Goal: Task Accomplishment & Management: Use online tool/utility

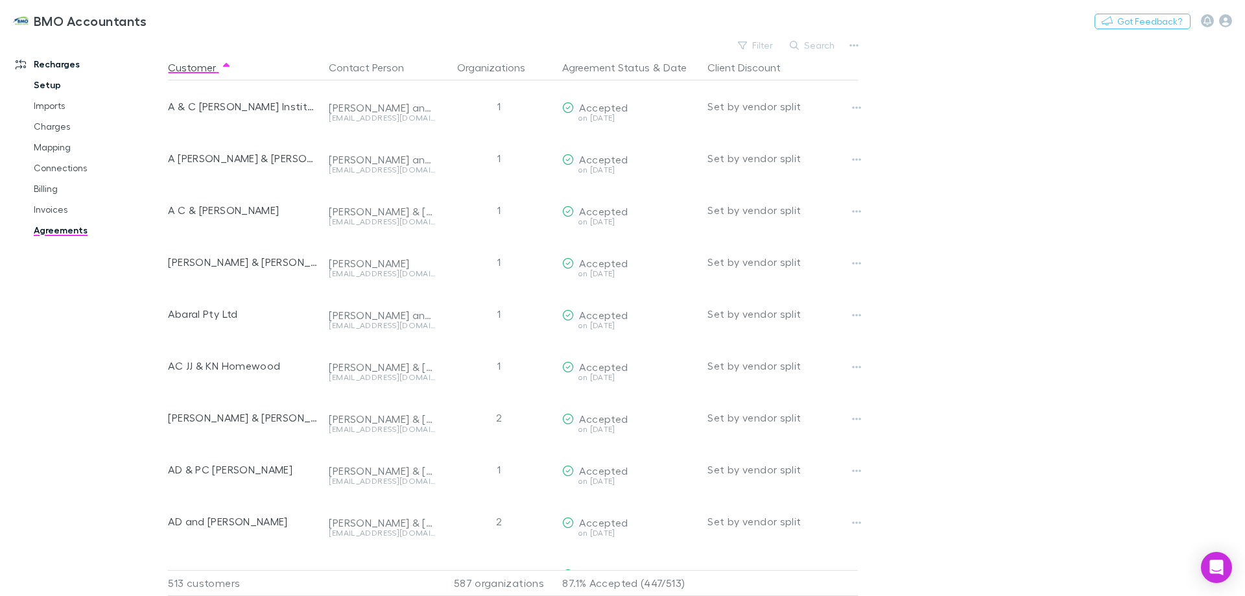
click at [51, 82] on link "Setup" at bounding box center [98, 85] width 154 height 21
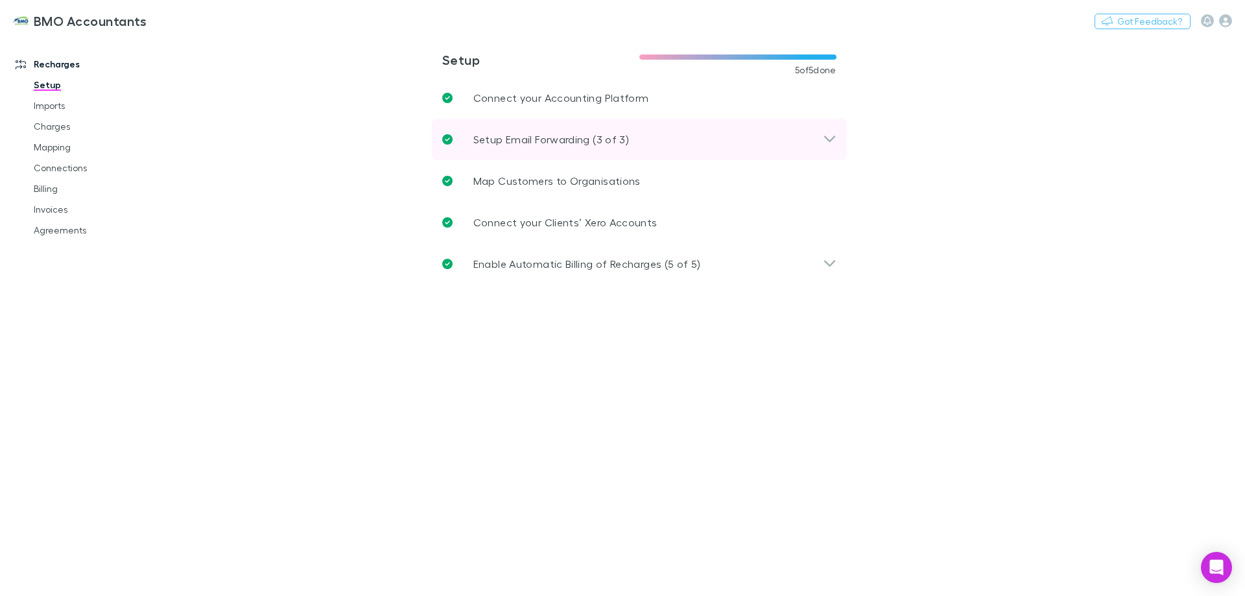
click at [832, 137] on icon at bounding box center [830, 140] width 14 height 16
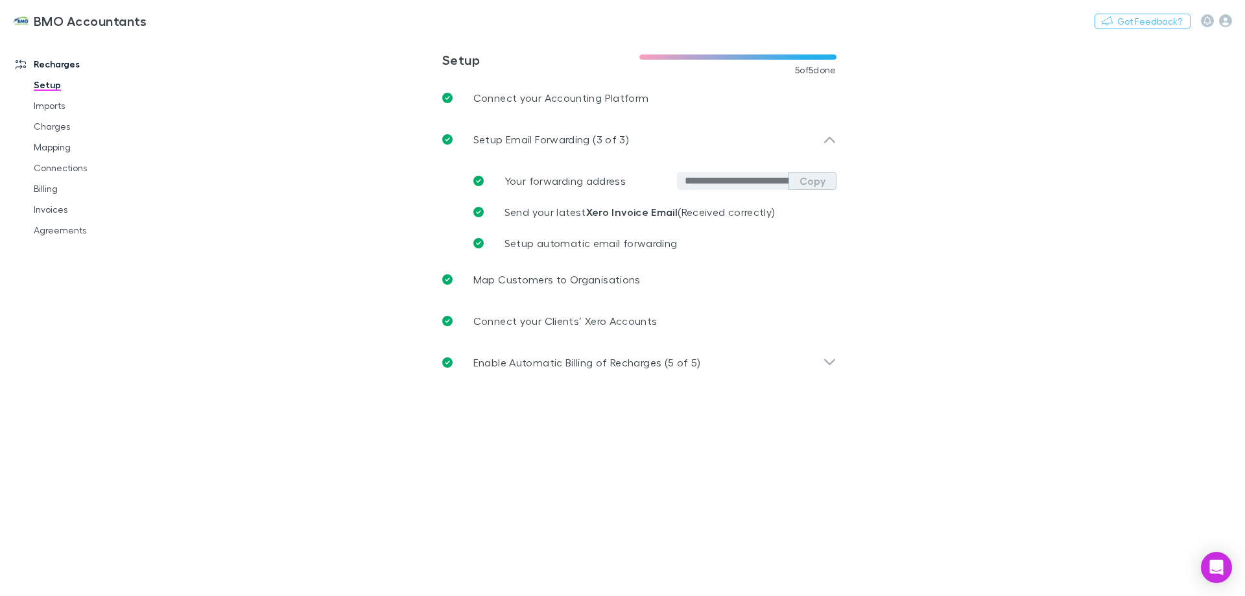
click at [815, 180] on button "Copy" at bounding box center [813, 181] width 48 height 18
click at [1227, 21] on icon "button" at bounding box center [1225, 20] width 13 height 13
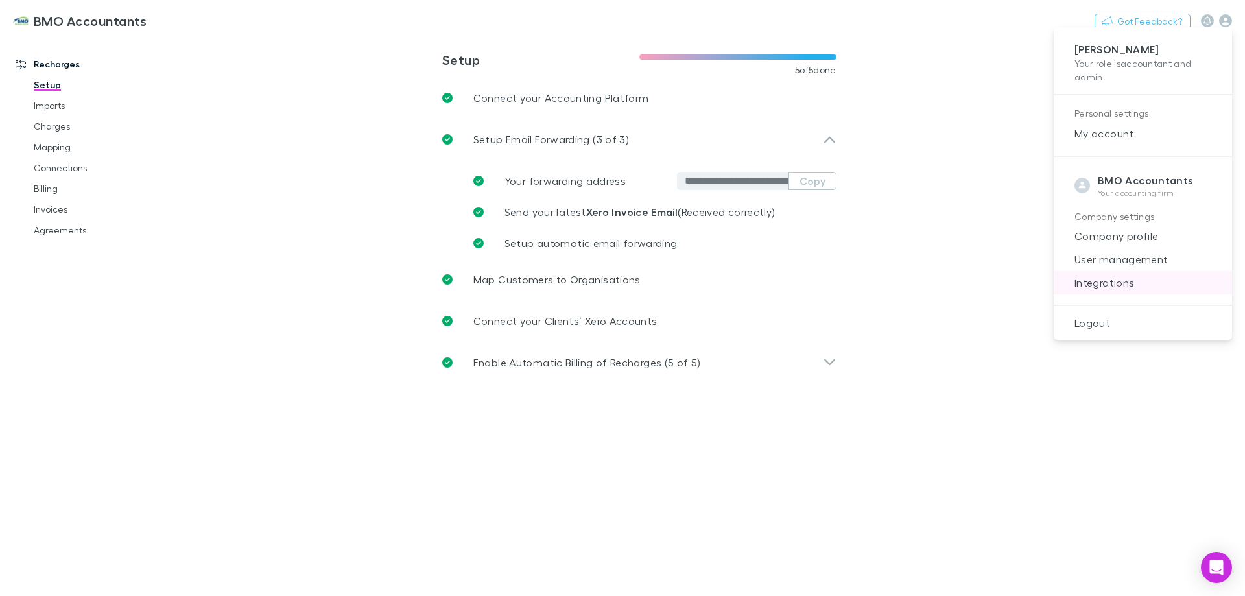
click at [1103, 280] on span "Integrations" at bounding box center [1143, 283] width 158 height 16
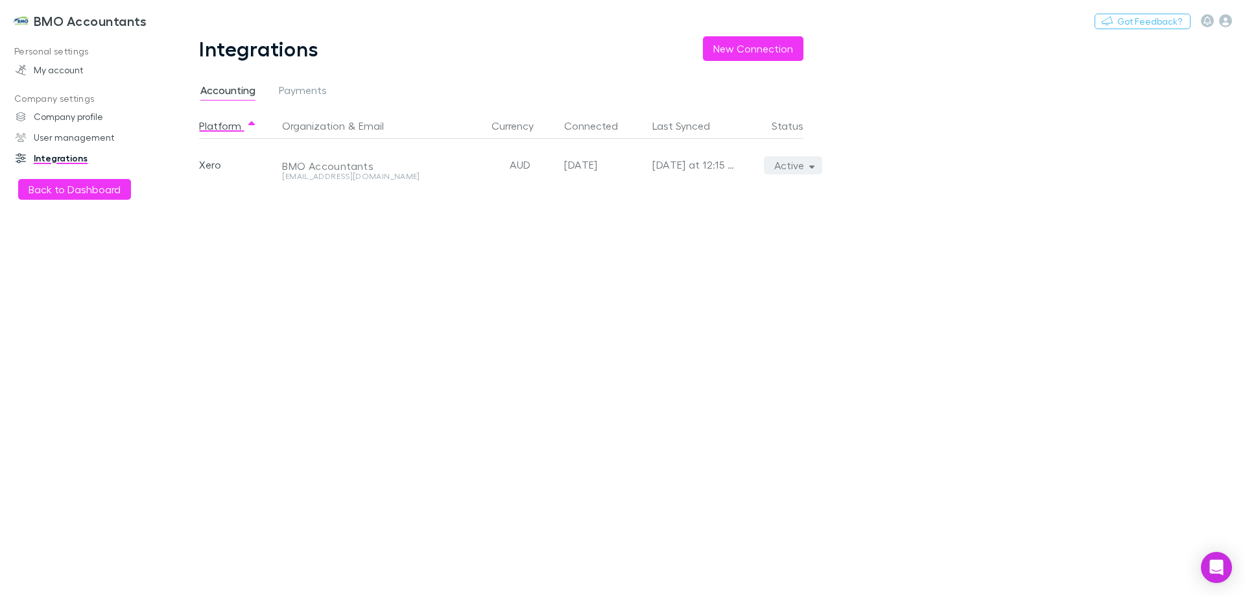
click at [794, 163] on button "Active" at bounding box center [793, 165] width 59 height 18
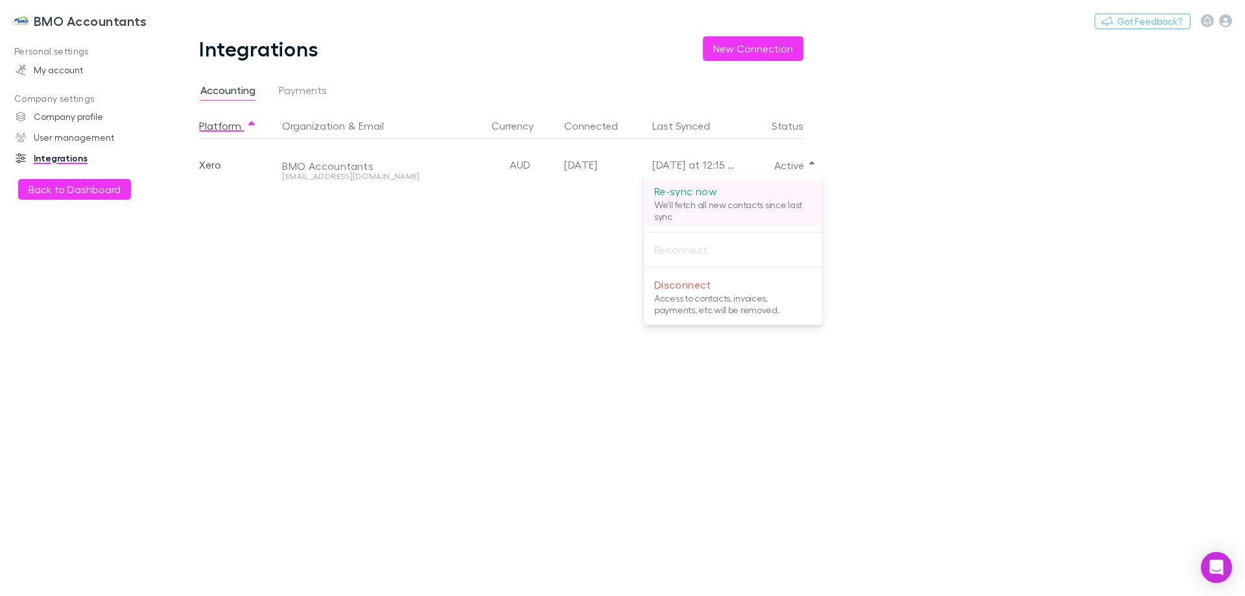
click at [704, 194] on p "Re-sync now" at bounding box center [733, 192] width 158 height 16
click at [514, 426] on div at bounding box center [622, 298] width 1245 height 596
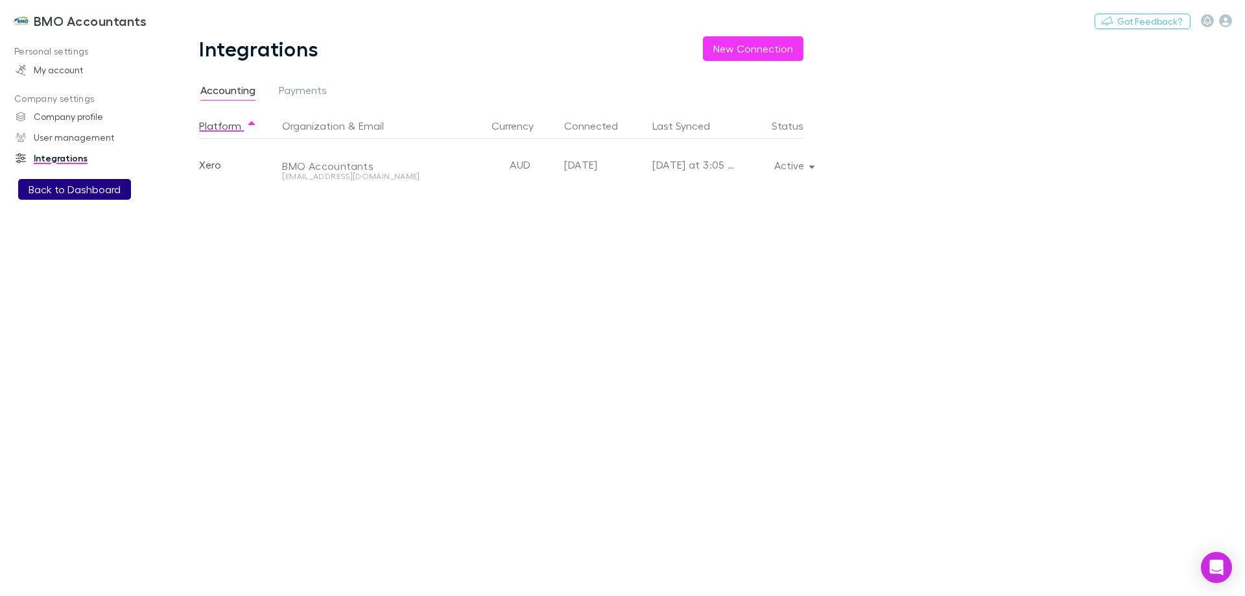
click at [88, 194] on button "Back to Dashboard" at bounding box center [74, 189] width 113 height 21
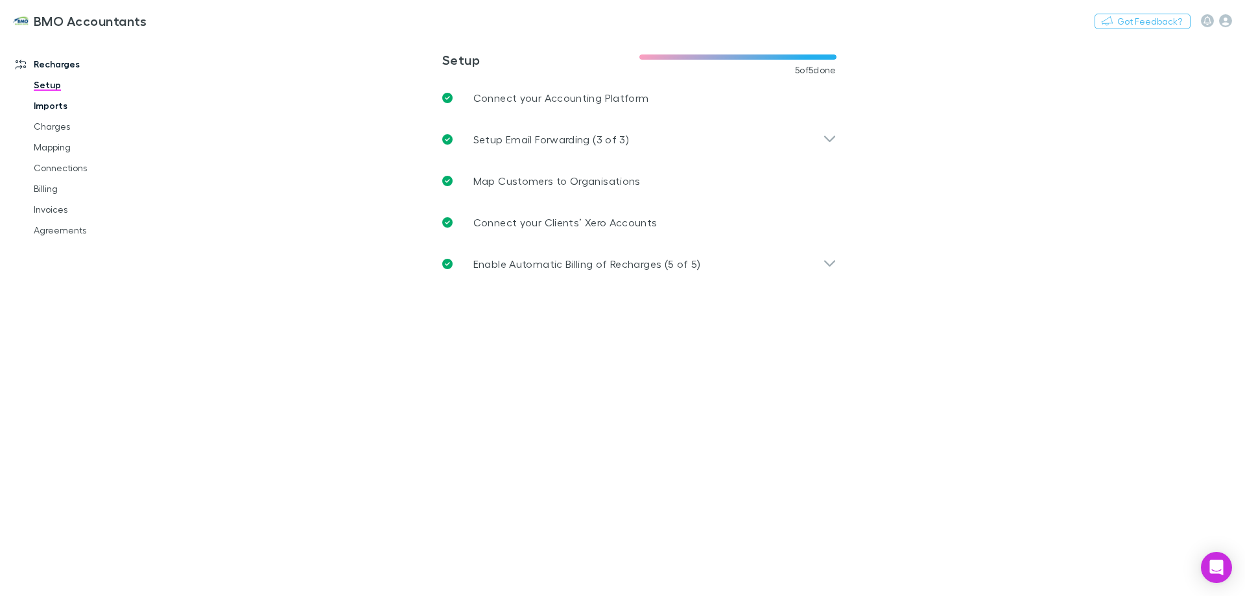
click at [61, 102] on link "Imports" at bounding box center [98, 105] width 154 height 21
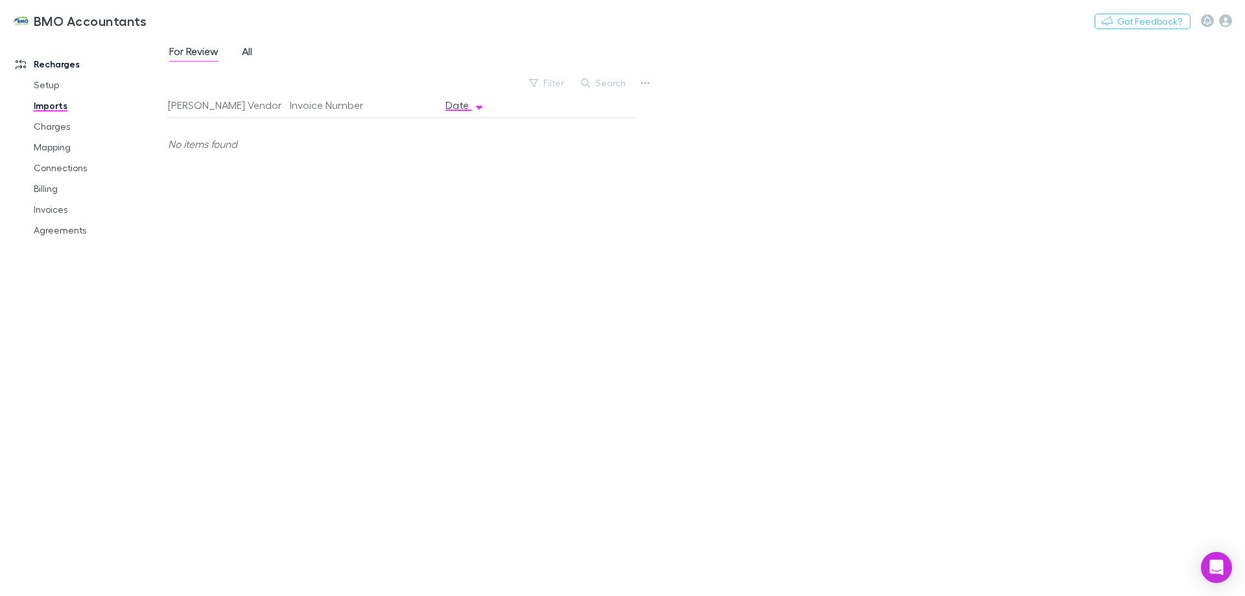
click at [248, 52] on span "All" at bounding box center [247, 53] width 10 height 17
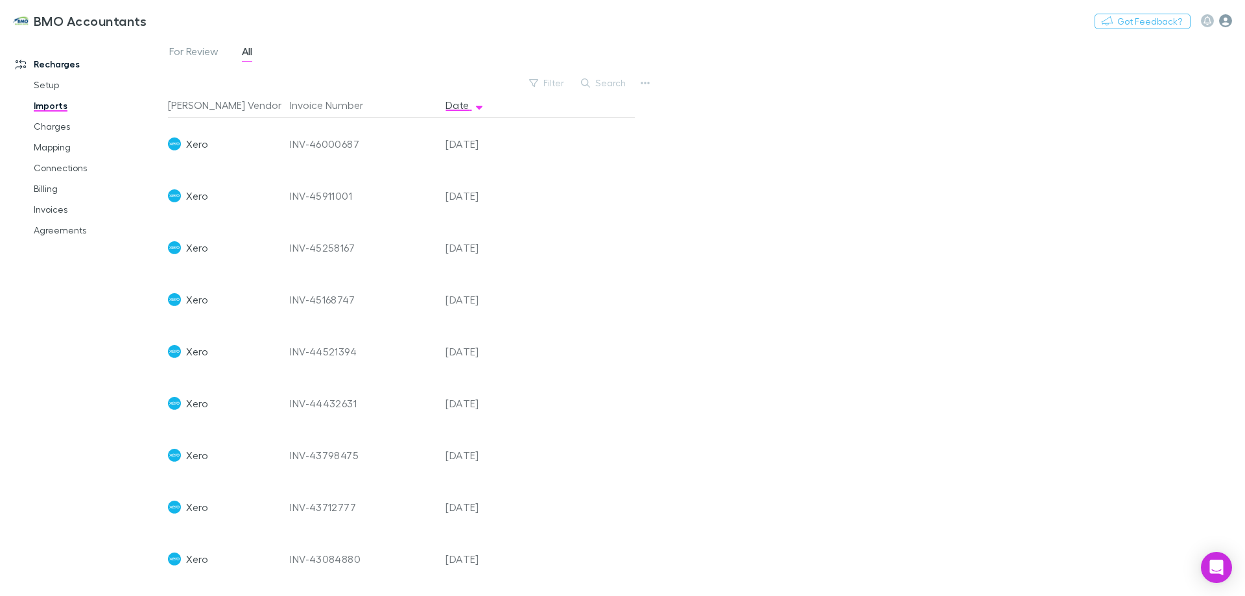
click at [1228, 26] on icon "button" at bounding box center [1225, 20] width 13 height 13
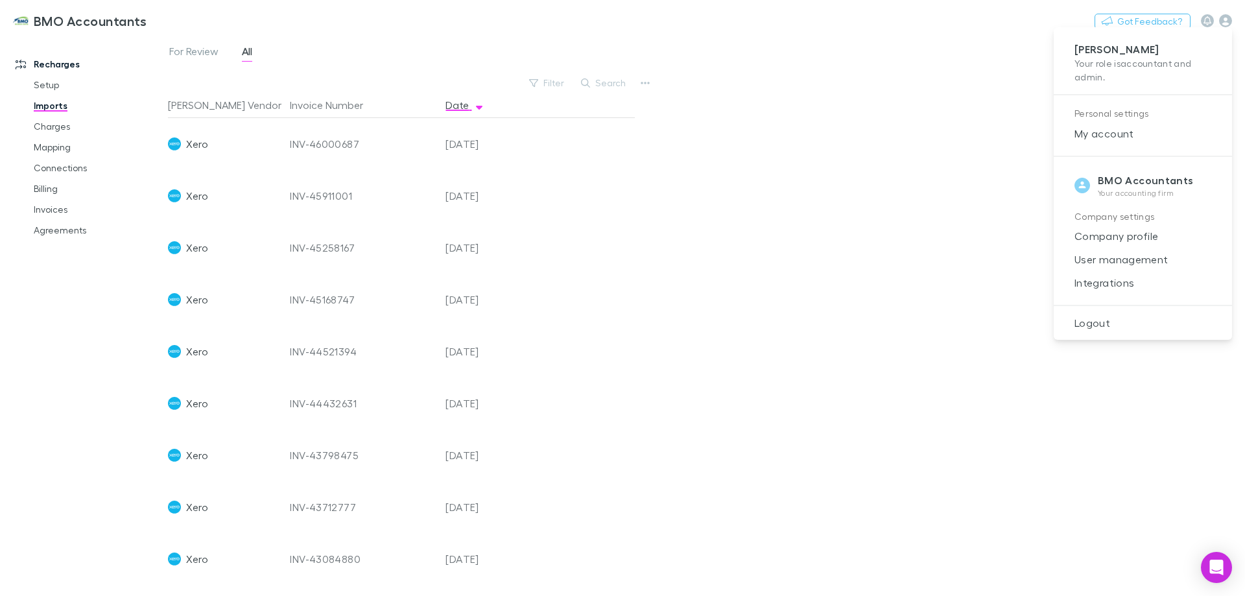
click at [185, 200] on div at bounding box center [622, 298] width 1245 height 596
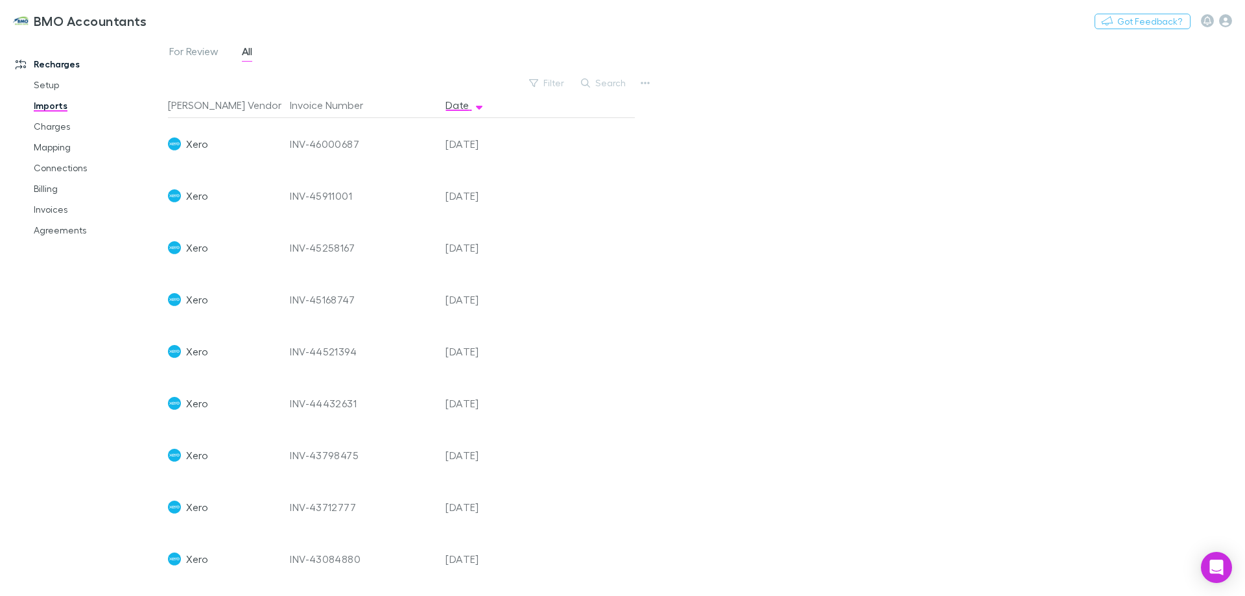
click at [191, 199] on span "Xero" at bounding box center [196, 196] width 21 height 52
click at [189, 199] on span "Xero" at bounding box center [196, 196] width 21 height 52
click at [161, 199] on div "Setup Imports Charges Mapping Connections Billing Invoices Agreements" at bounding box center [98, 158] width 154 height 166
click at [173, 197] on img at bounding box center [174, 195] width 13 height 13
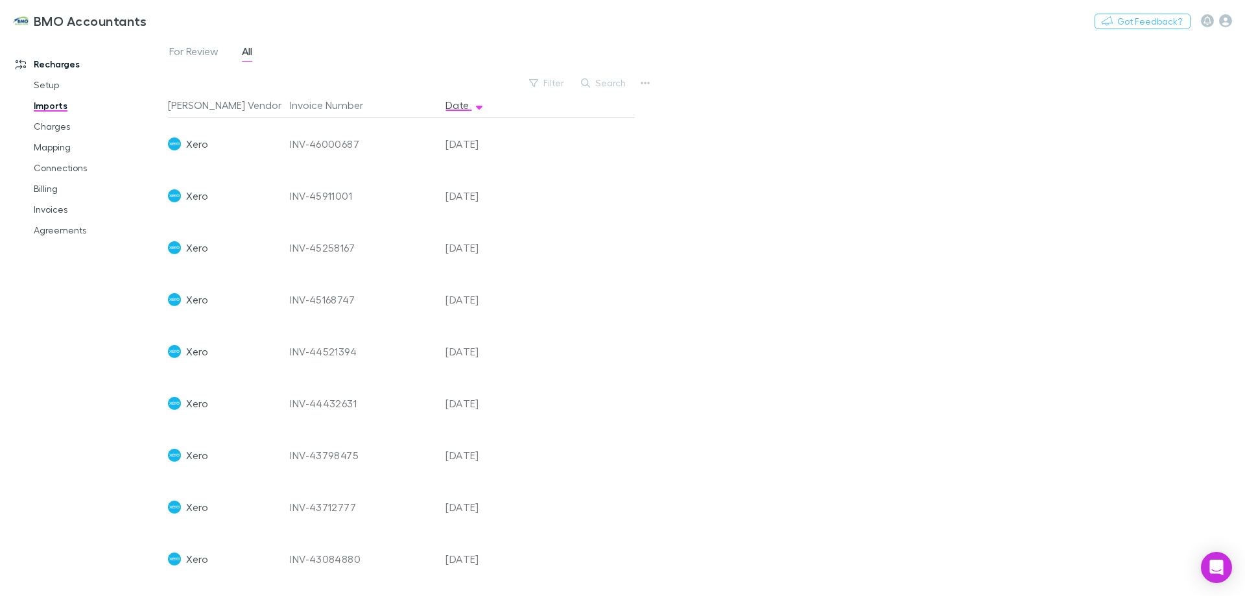
click at [632, 200] on div at bounding box center [576, 196] width 117 height 52
click at [1230, 22] on icon "button" at bounding box center [1225, 20] width 13 height 13
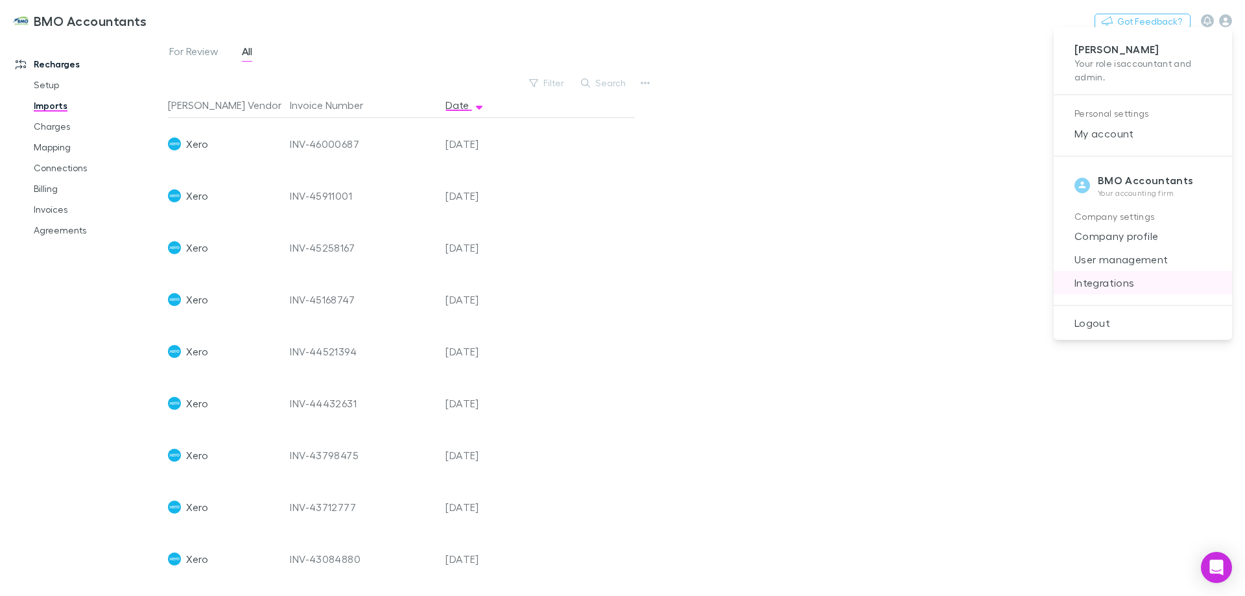
click at [1134, 283] on span "Integrations" at bounding box center [1143, 283] width 158 height 16
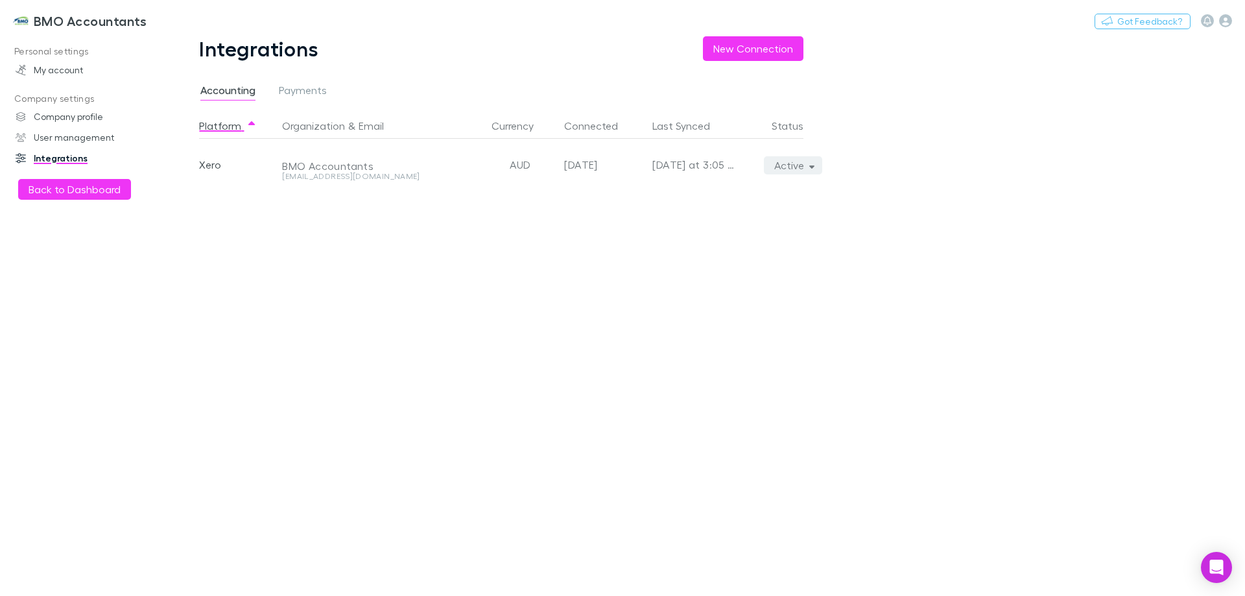
click at [801, 166] on button "Active" at bounding box center [793, 165] width 59 height 18
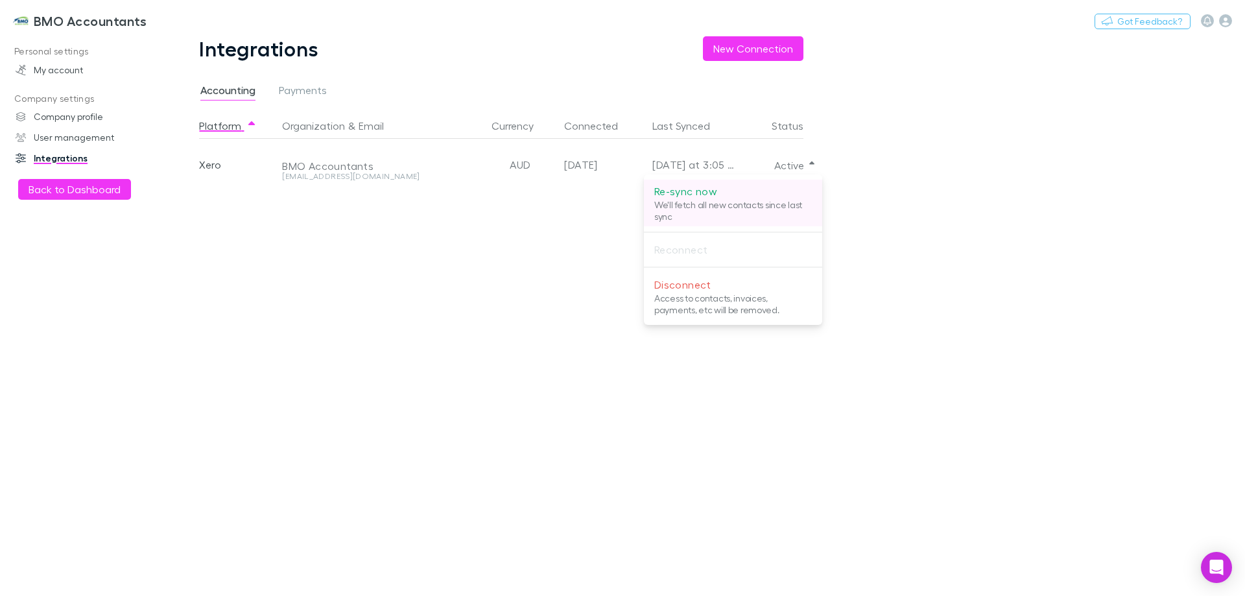
click at [688, 192] on p "Re-sync now" at bounding box center [733, 192] width 158 height 16
click at [275, 340] on div at bounding box center [622, 298] width 1245 height 596
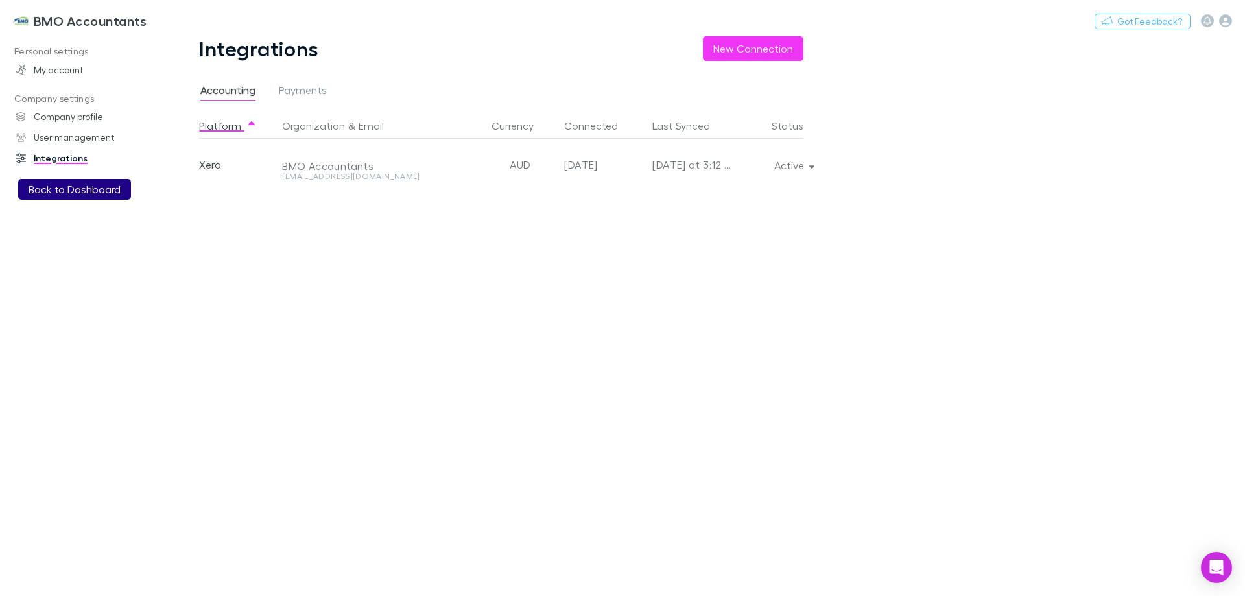
click at [91, 193] on button "Back to Dashboard" at bounding box center [74, 189] width 113 height 21
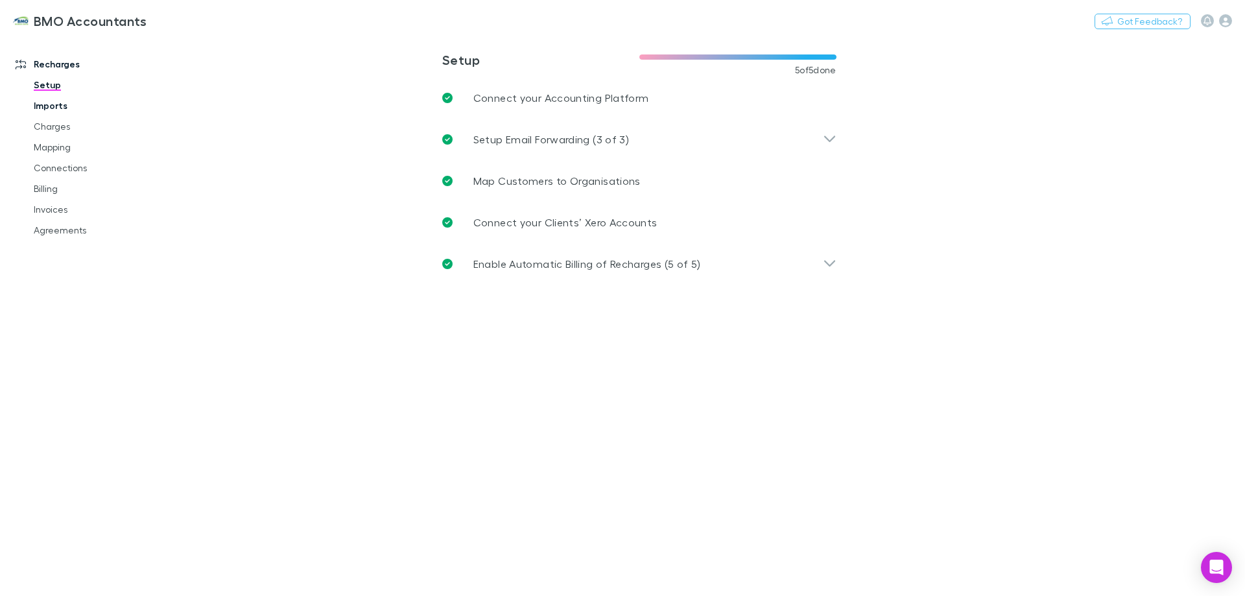
click at [56, 106] on link "Imports" at bounding box center [98, 105] width 154 height 21
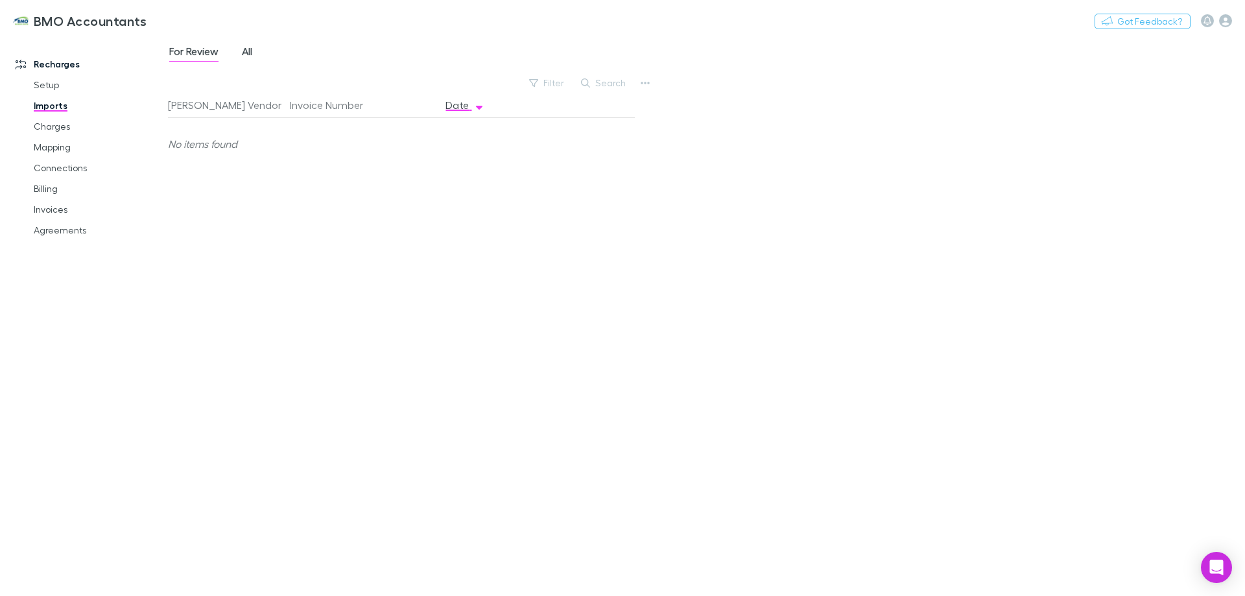
click at [248, 47] on span "All" at bounding box center [247, 53] width 10 height 17
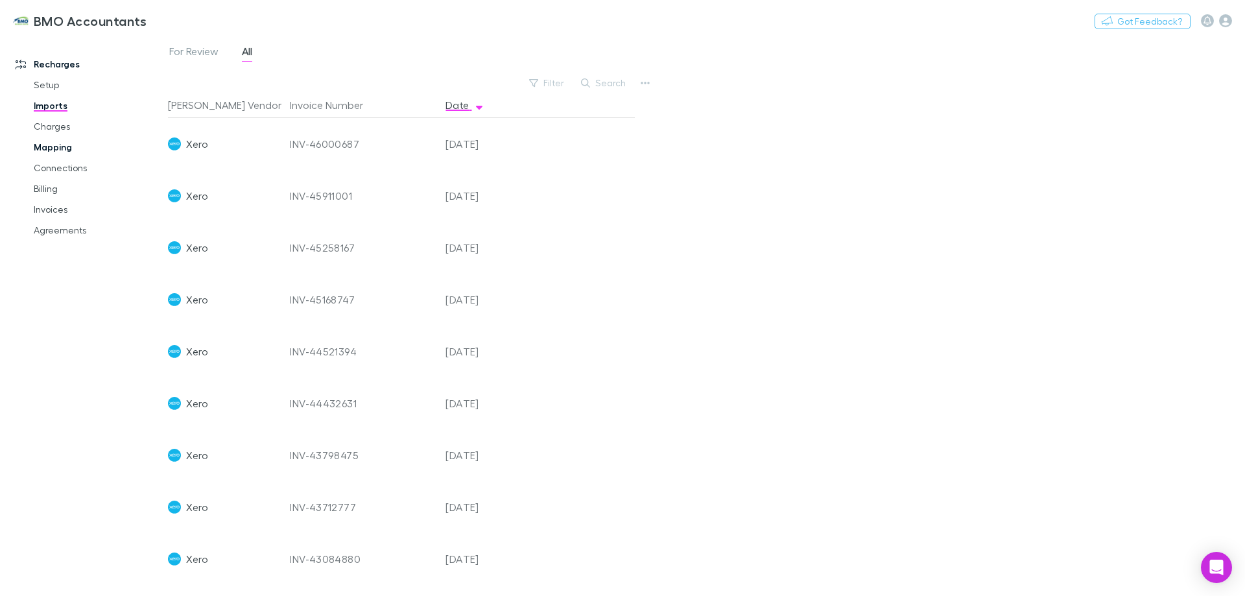
click at [58, 147] on link "Mapping" at bounding box center [98, 147] width 154 height 21
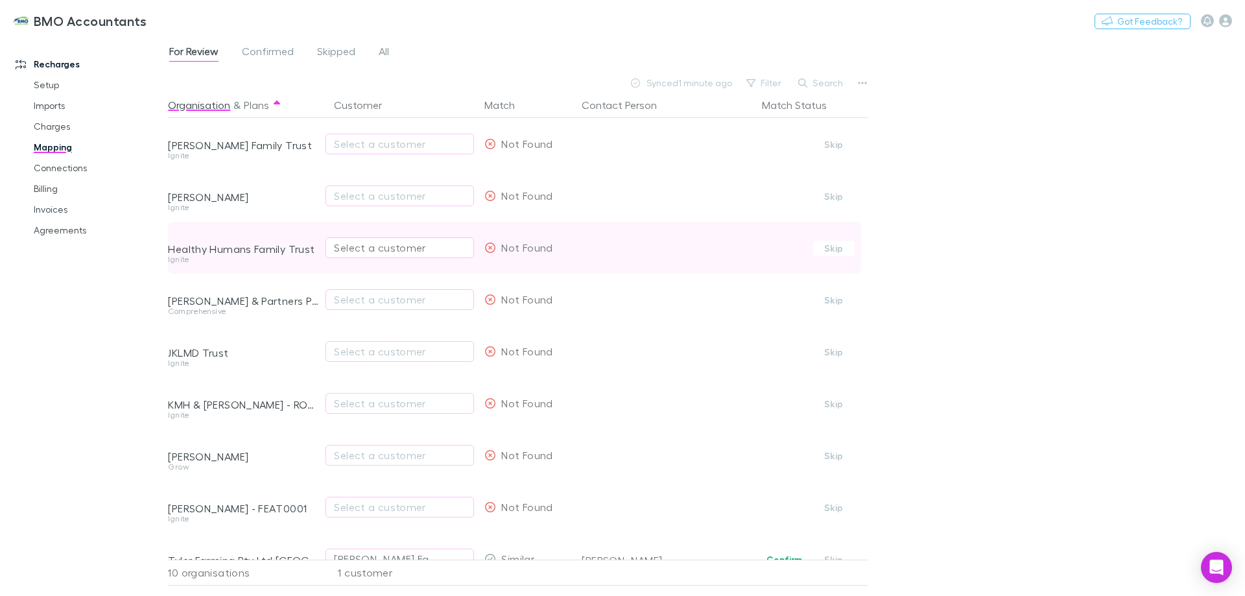
click at [394, 254] on div "Select a customer" at bounding box center [400, 248] width 132 height 16
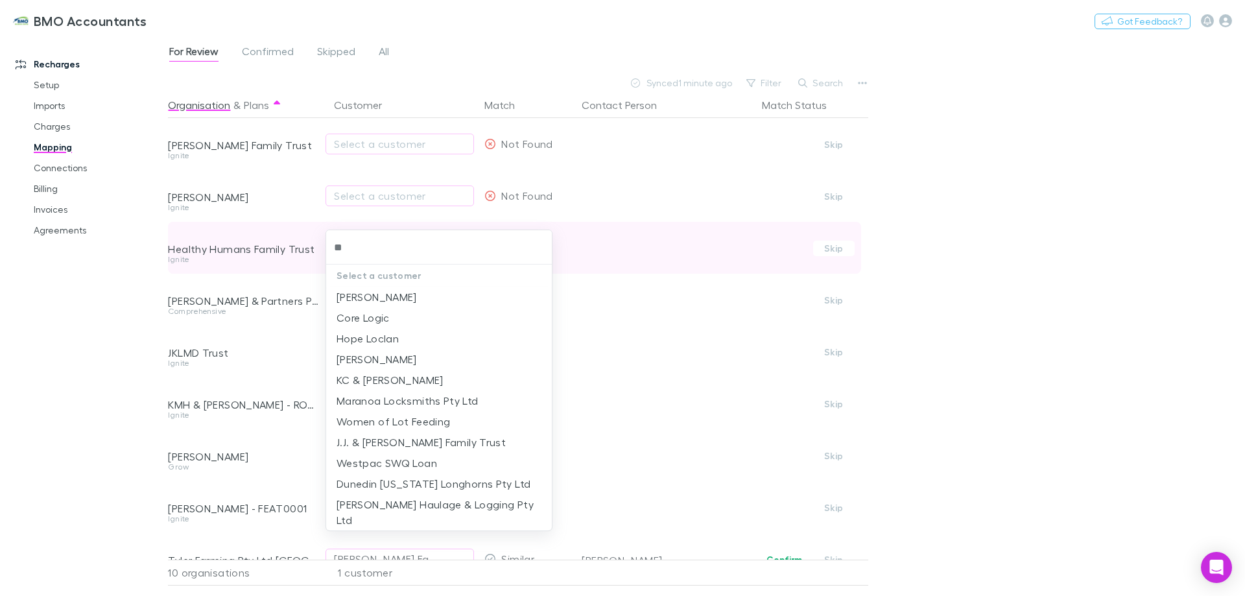
type input "***"
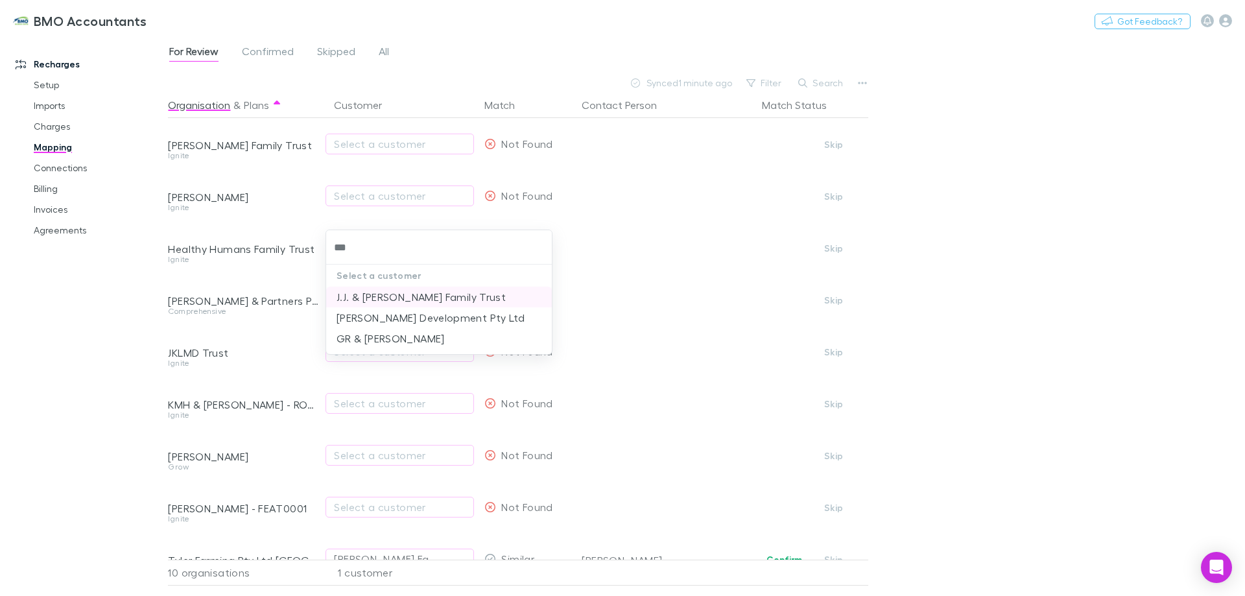
click at [407, 299] on li "J.J. & [PERSON_NAME] Family Trust" at bounding box center [439, 297] width 226 height 21
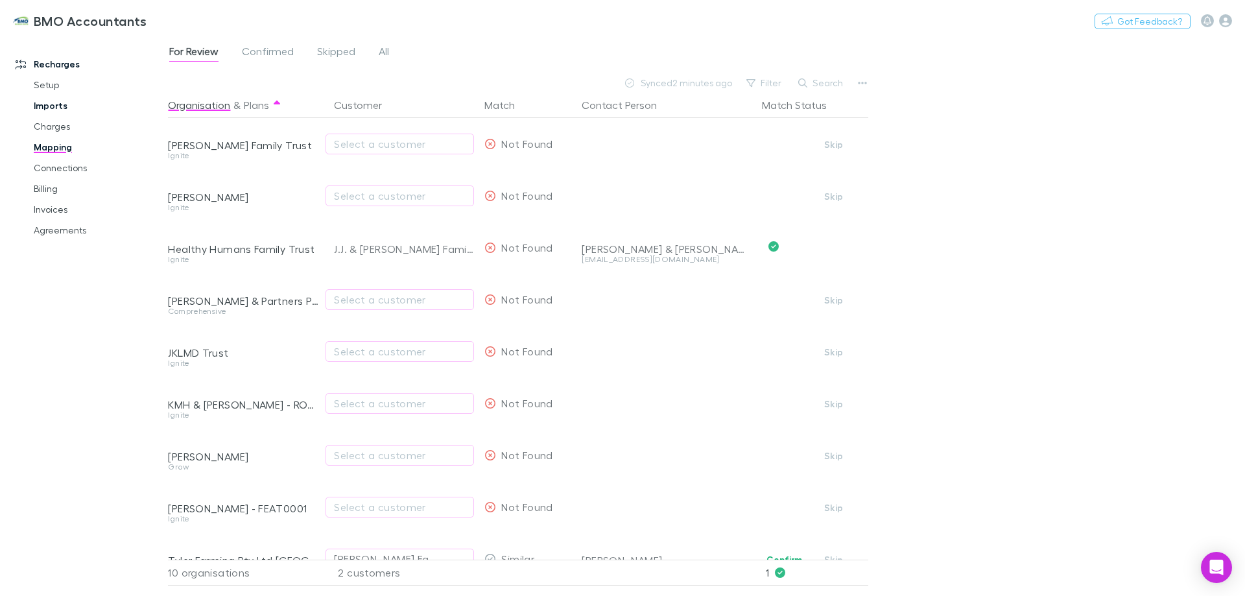
click at [53, 108] on link "Imports" at bounding box center [98, 105] width 154 height 21
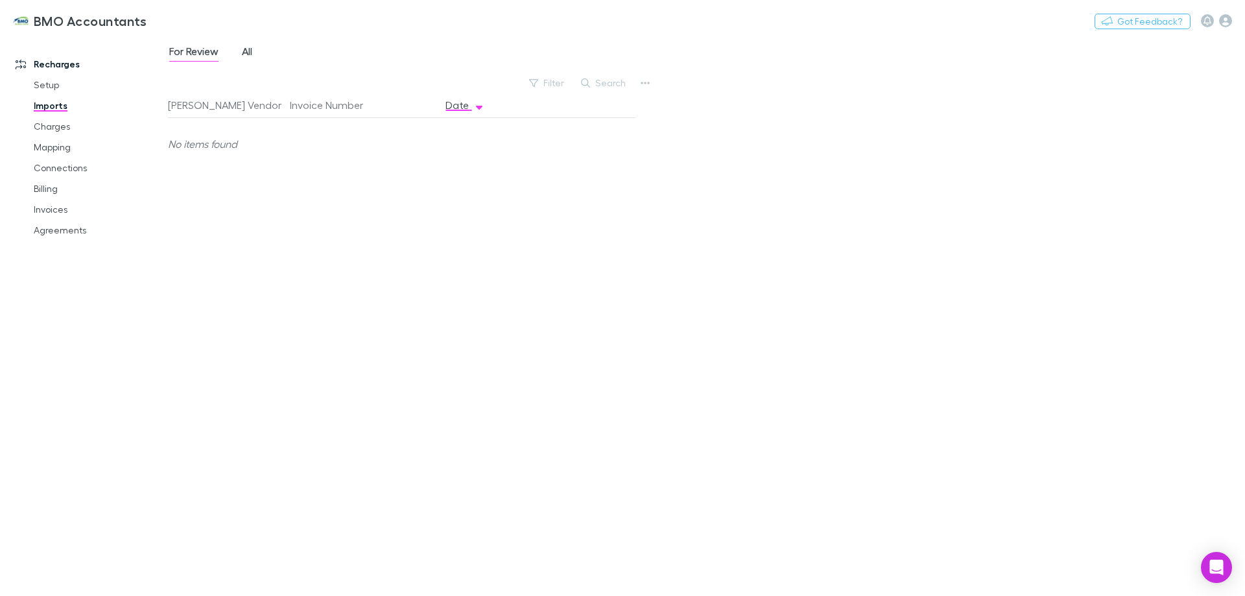
click at [244, 53] on span "All" at bounding box center [247, 53] width 10 height 17
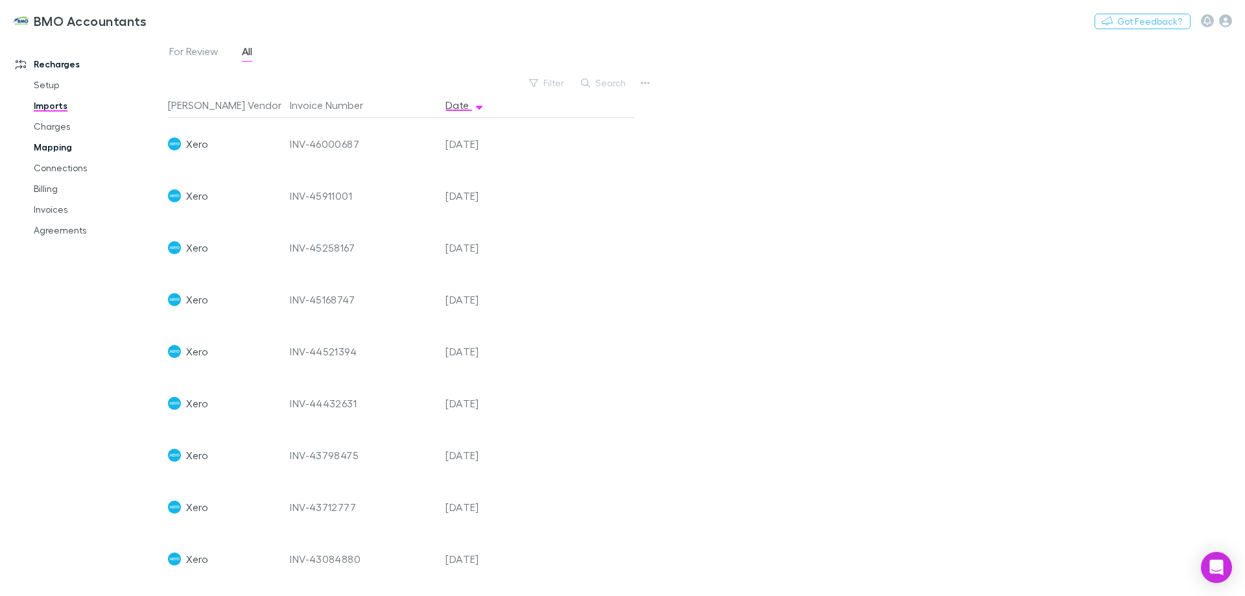
click at [58, 149] on link "Mapping" at bounding box center [98, 147] width 154 height 21
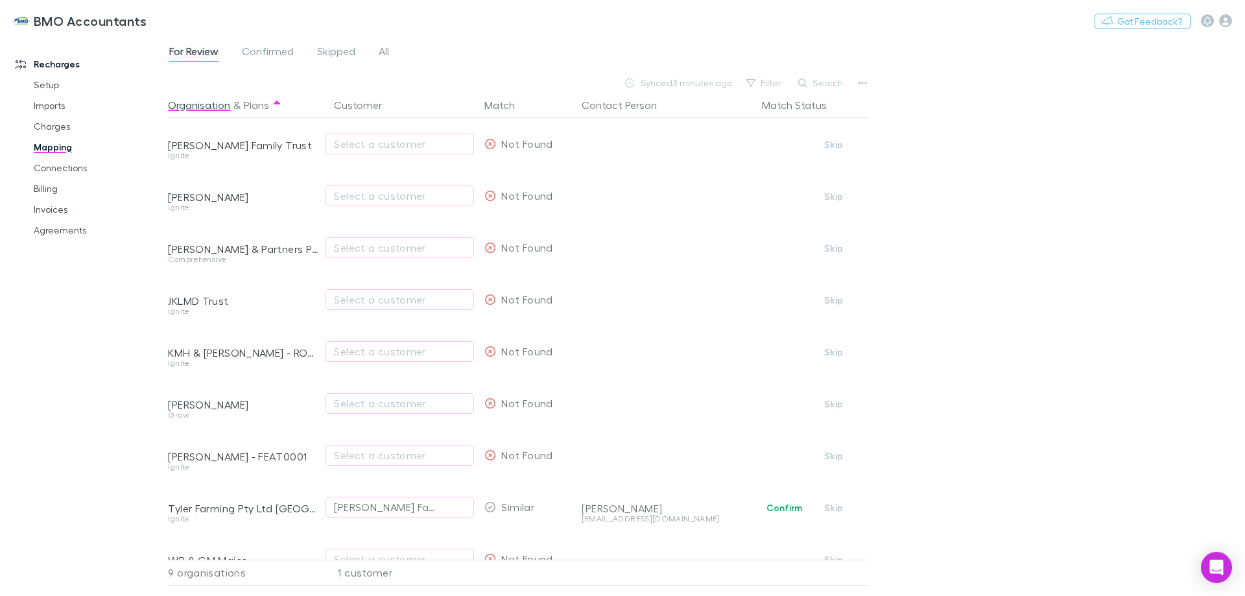
drag, startPoint x: 62, startPoint y: 231, endPoint x: 224, endPoint y: 3, distance: 279.5
click at [63, 231] on link "Agreements" at bounding box center [98, 230] width 154 height 21
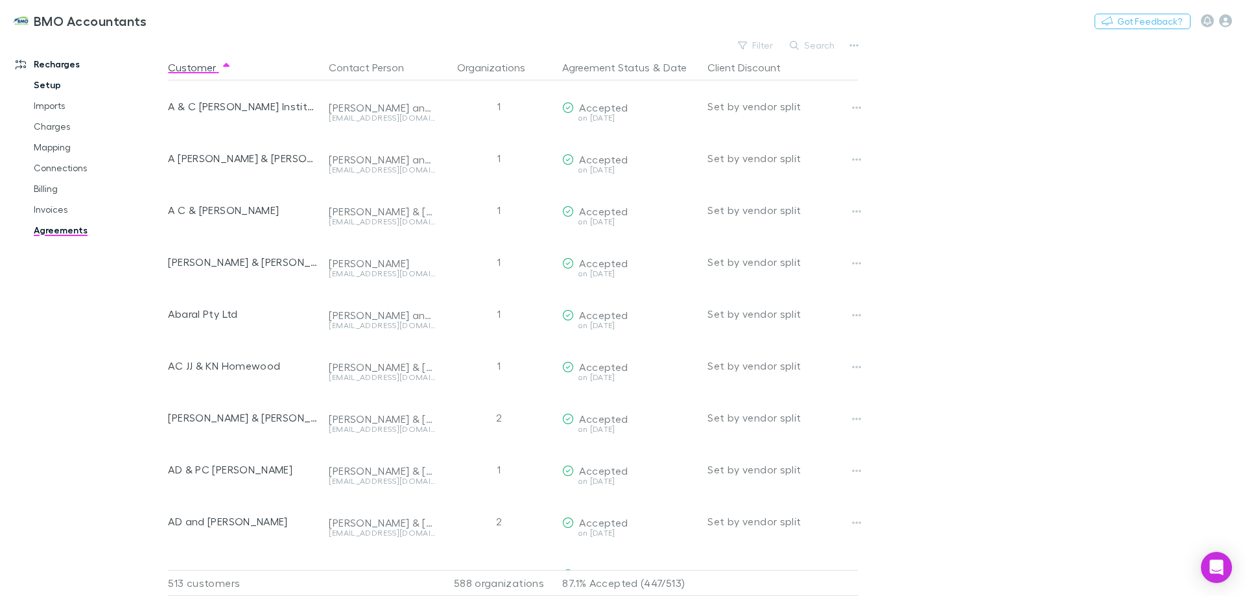
click at [52, 82] on link "Setup" at bounding box center [98, 85] width 154 height 21
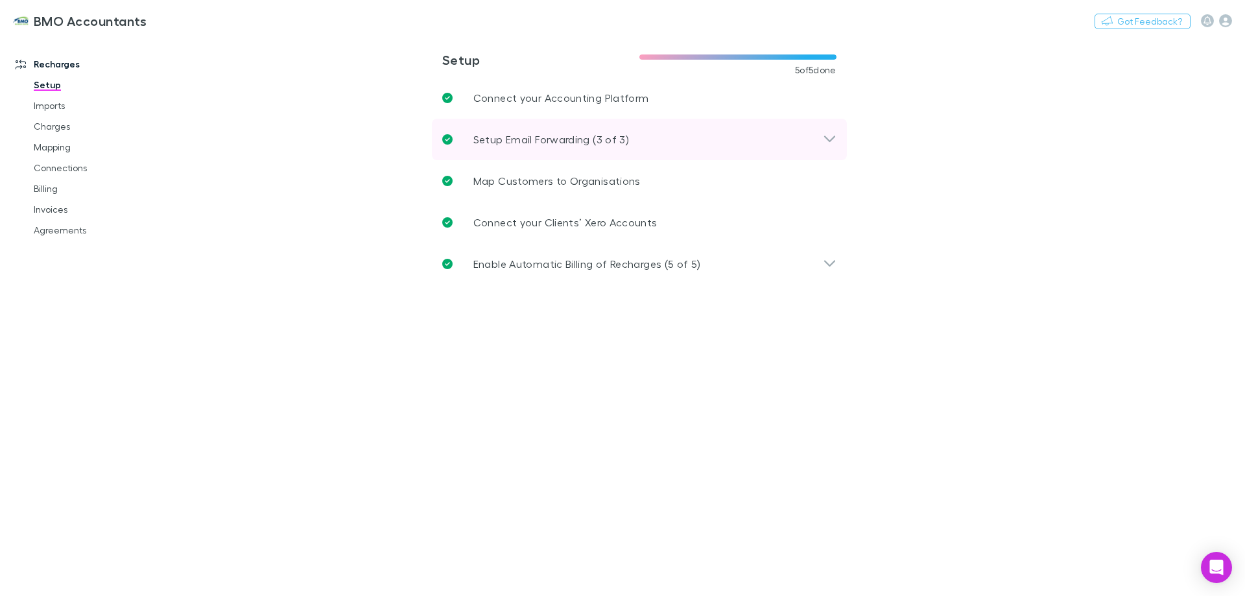
click at [830, 143] on icon at bounding box center [830, 140] width 14 height 16
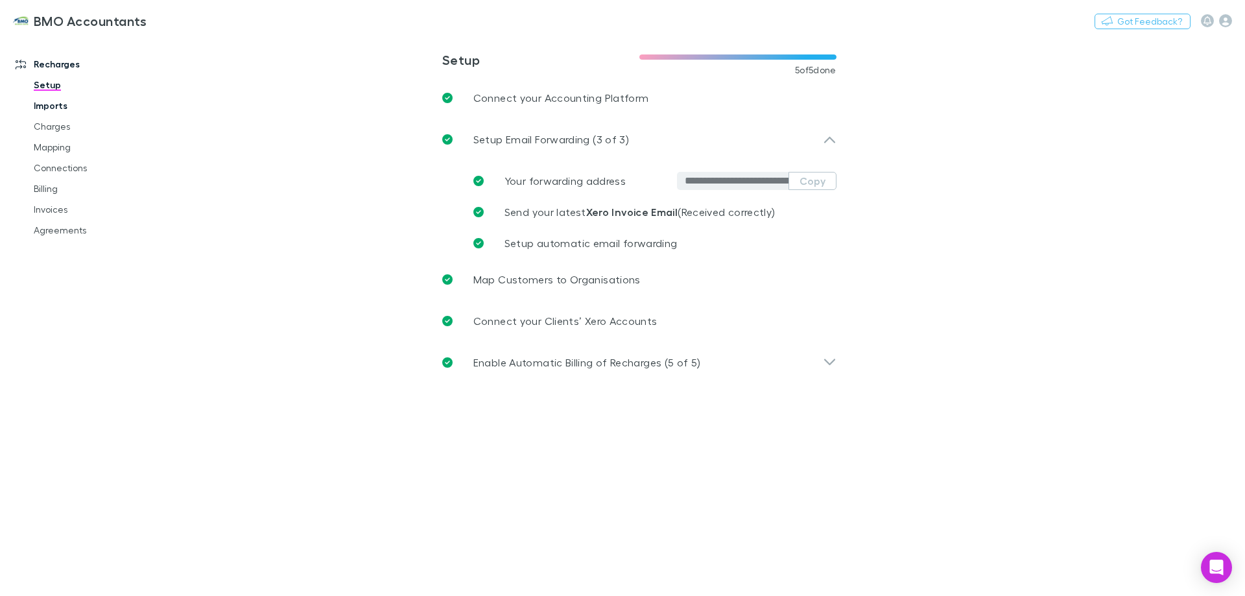
click at [57, 105] on link "Imports" at bounding box center [98, 105] width 154 height 21
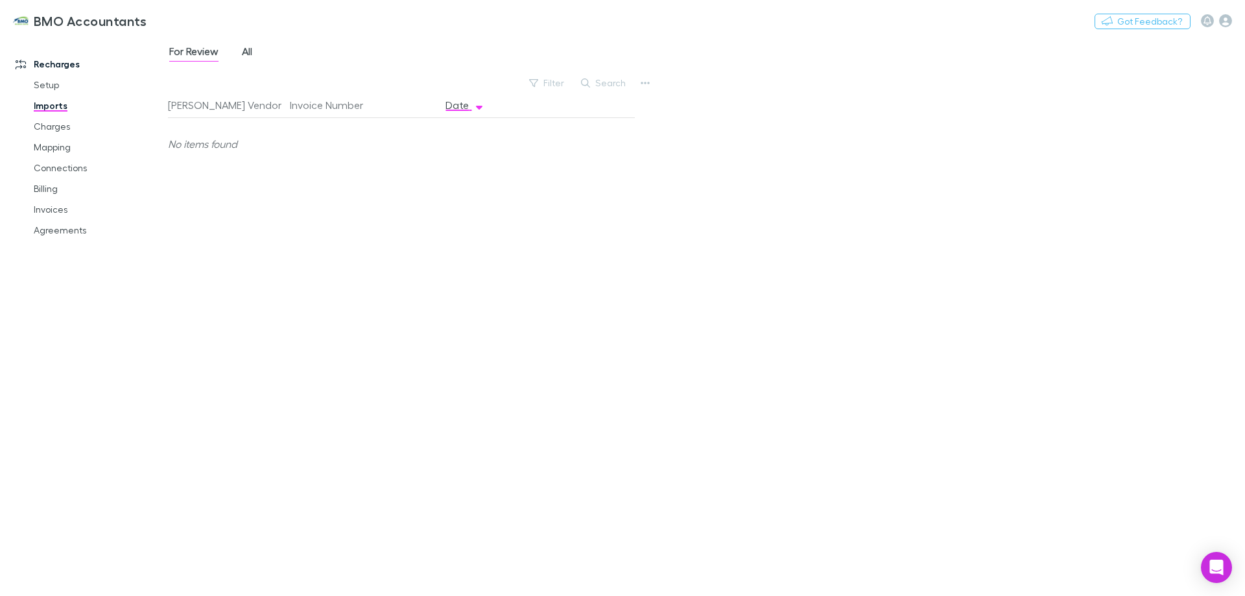
click at [252, 53] on span "All" at bounding box center [247, 53] width 10 height 17
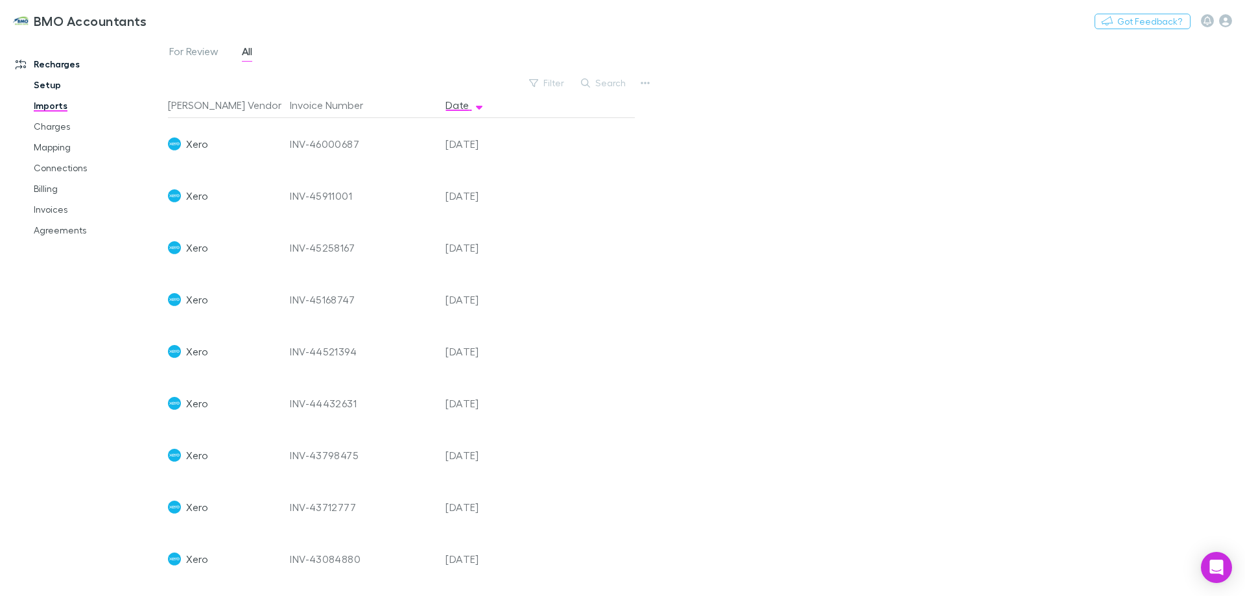
click at [53, 84] on link "Setup" at bounding box center [98, 85] width 154 height 21
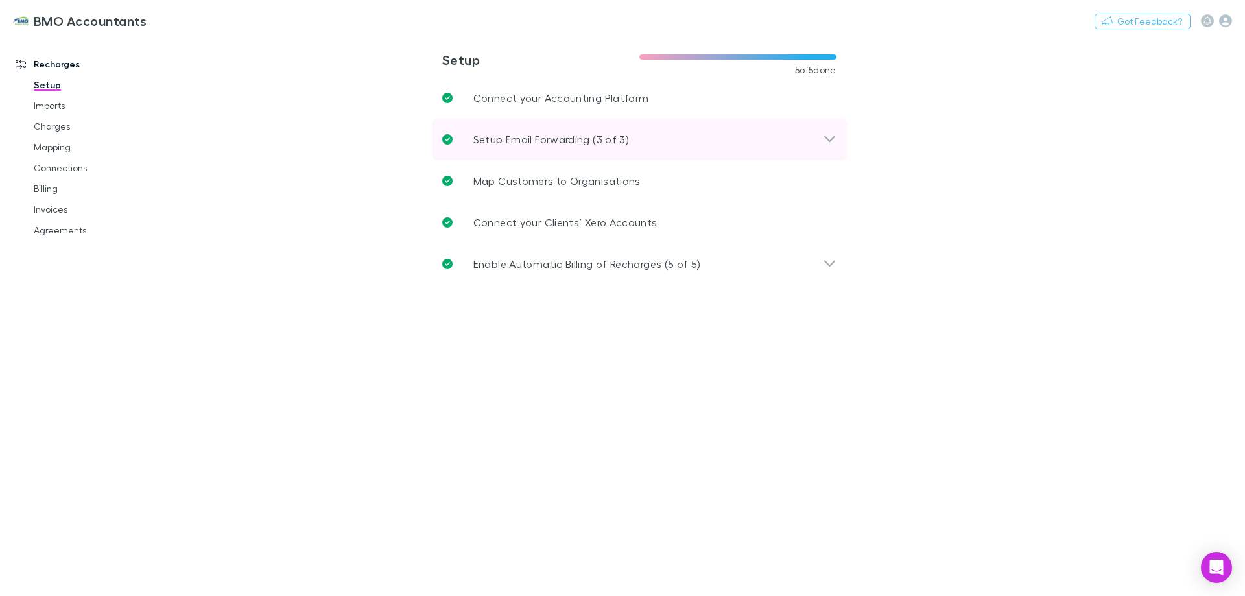
click at [829, 139] on icon at bounding box center [830, 140] width 14 height 16
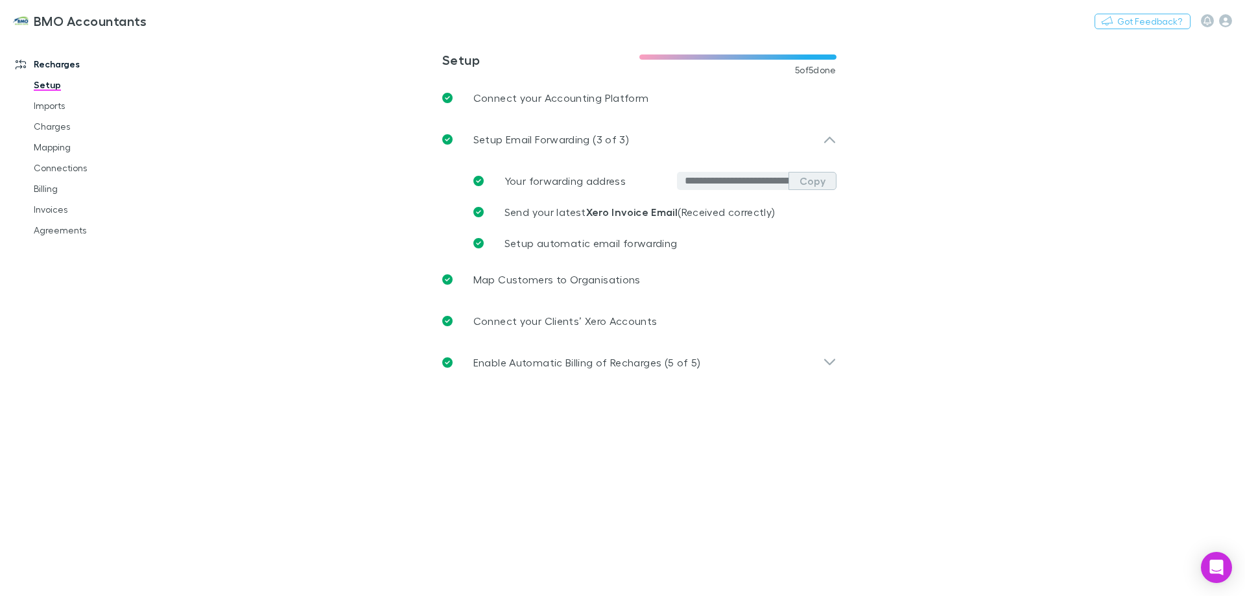
click at [820, 182] on button "Copy" at bounding box center [813, 181] width 48 height 18
click at [831, 144] on icon at bounding box center [830, 140] width 14 height 16
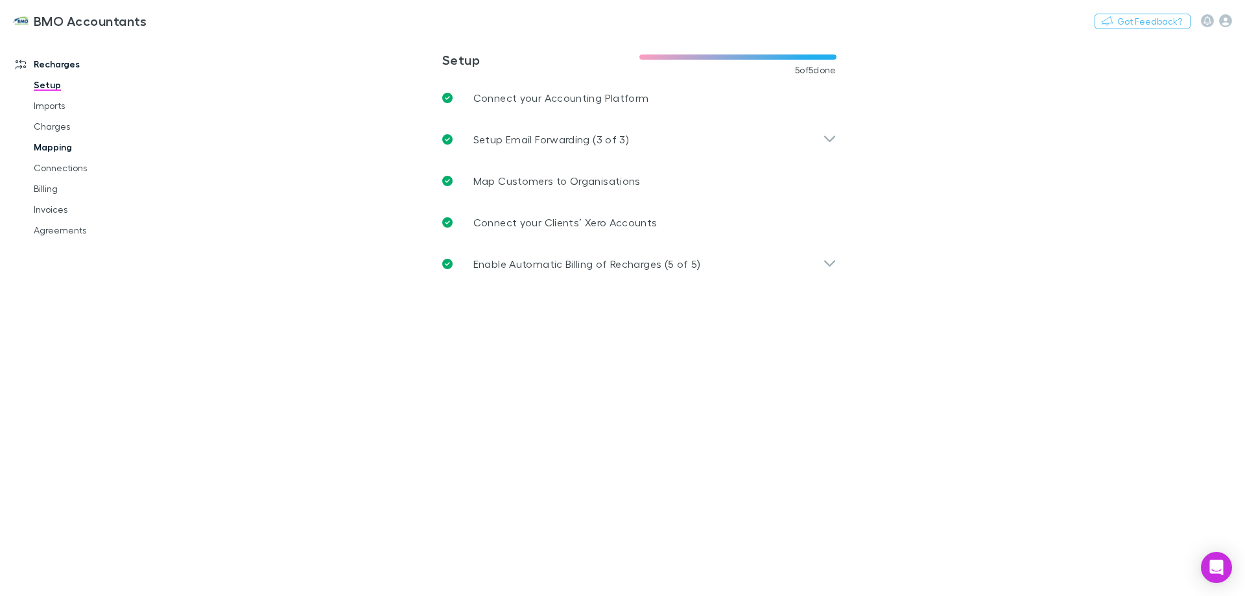
click at [66, 148] on link "Mapping" at bounding box center [98, 147] width 154 height 21
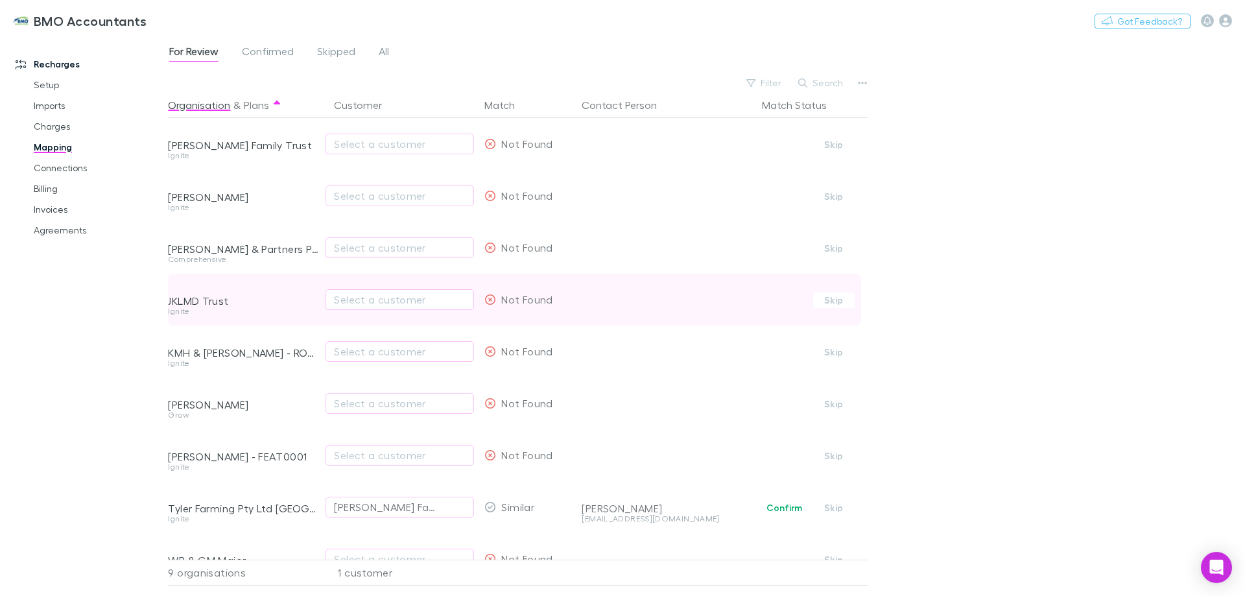
scroll to position [36, 0]
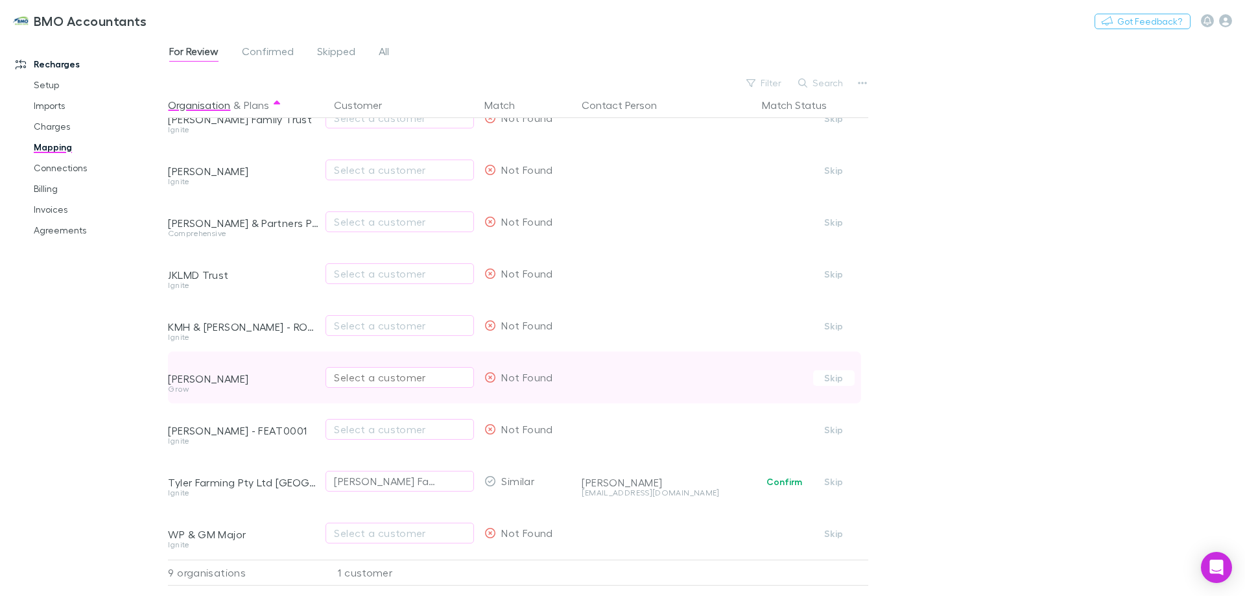
click at [372, 370] on div "Select a customer" at bounding box center [400, 378] width 132 height 16
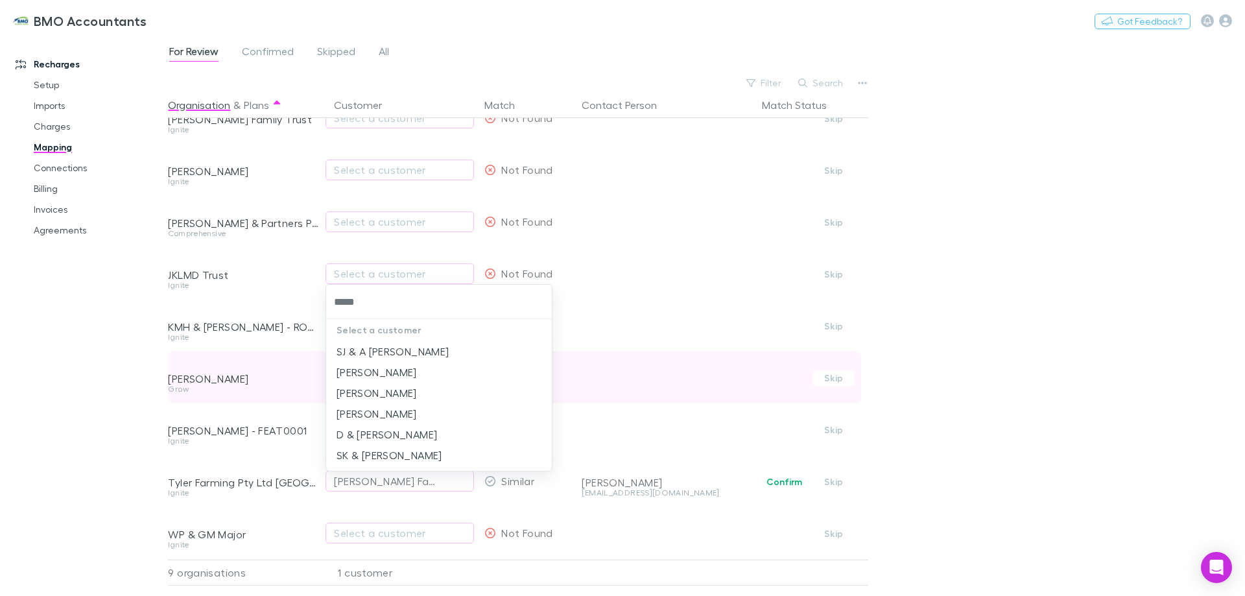
type input "******"
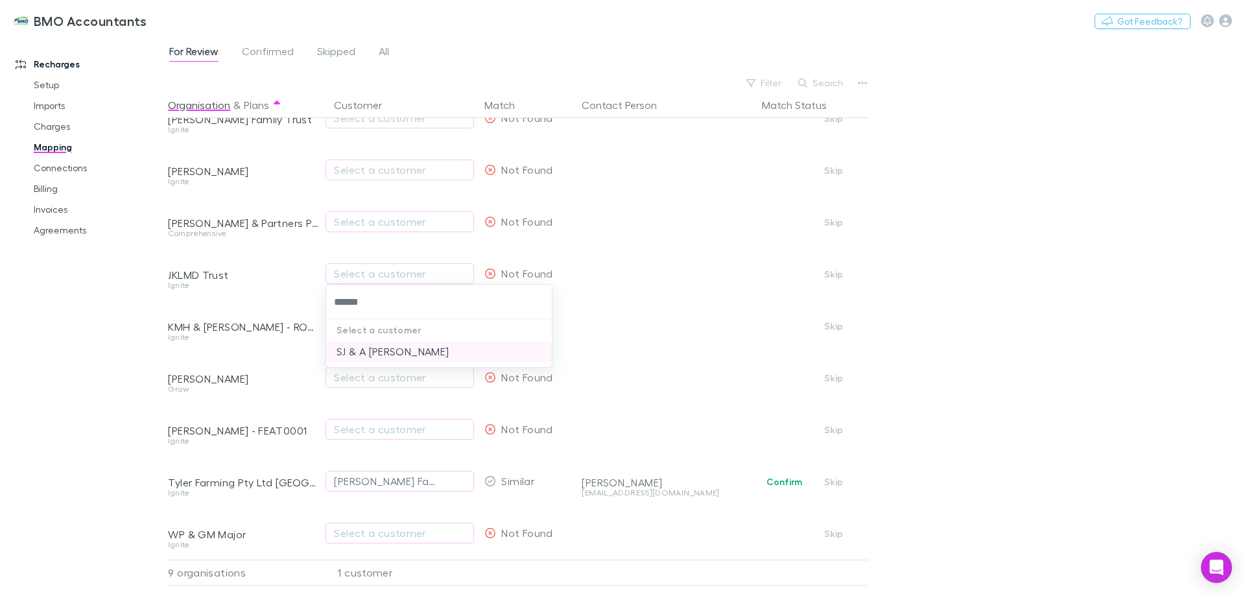
click at [387, 352] on li "SJ & A [PERSON_NAME]" at bounding box center [439, 351] width 226 height 21
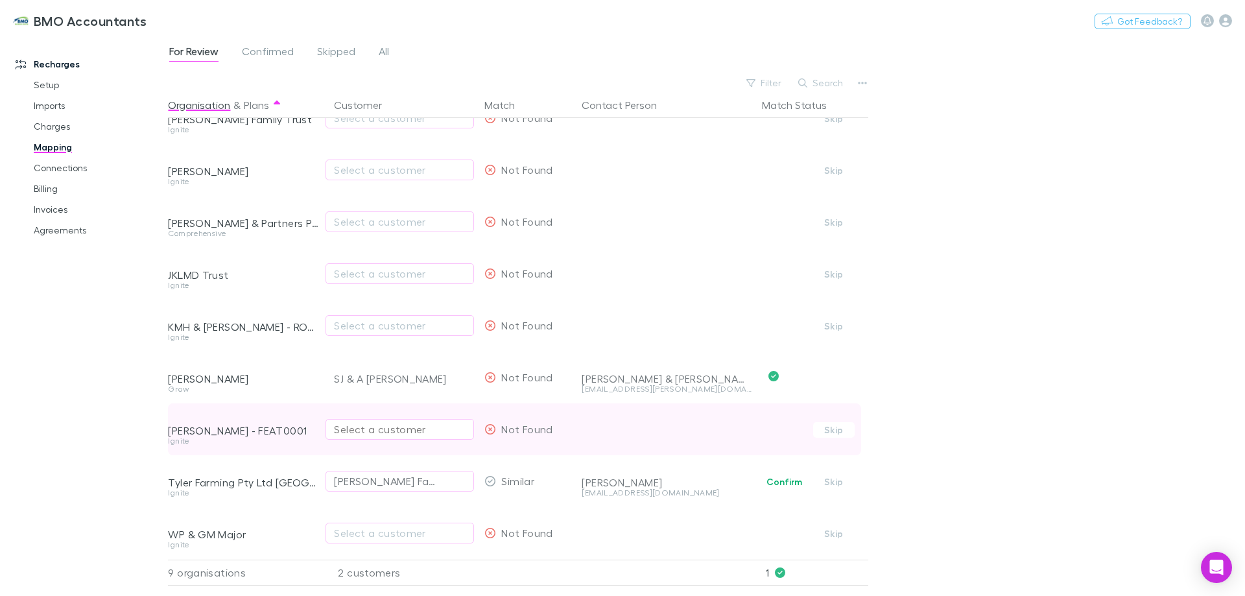
click at [381, 422] on div "Select a customer" at bounding box center [400, 430] width 132 height 16
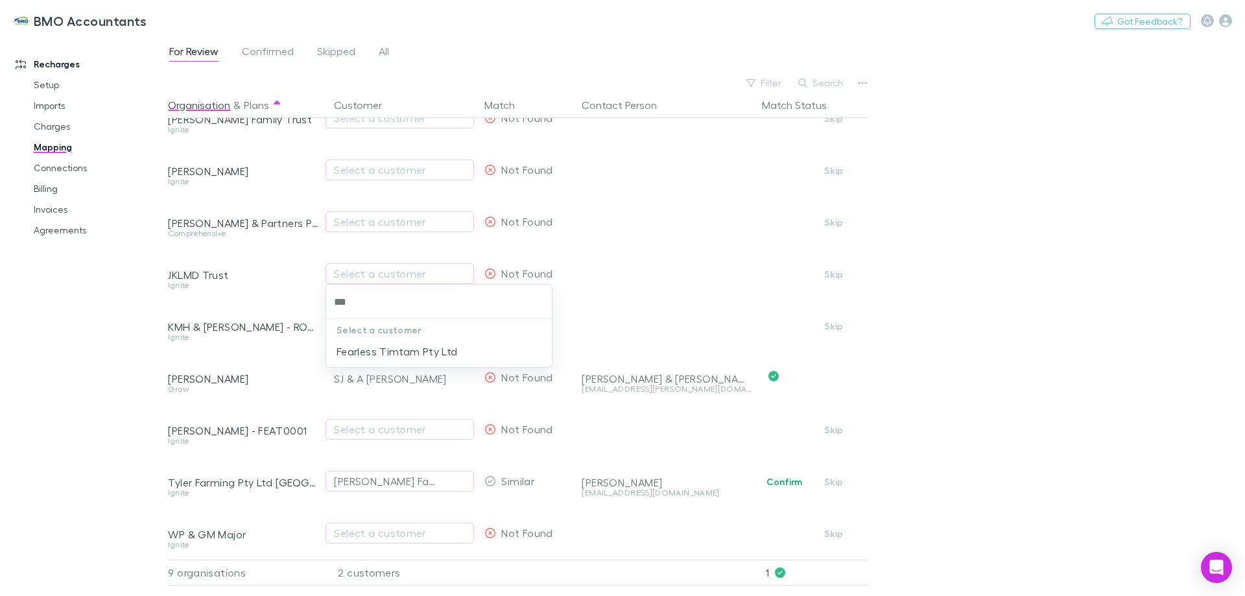
type input "***"
click at [86, 387] on div at bounding box center [622, 298] width 1245 height 596
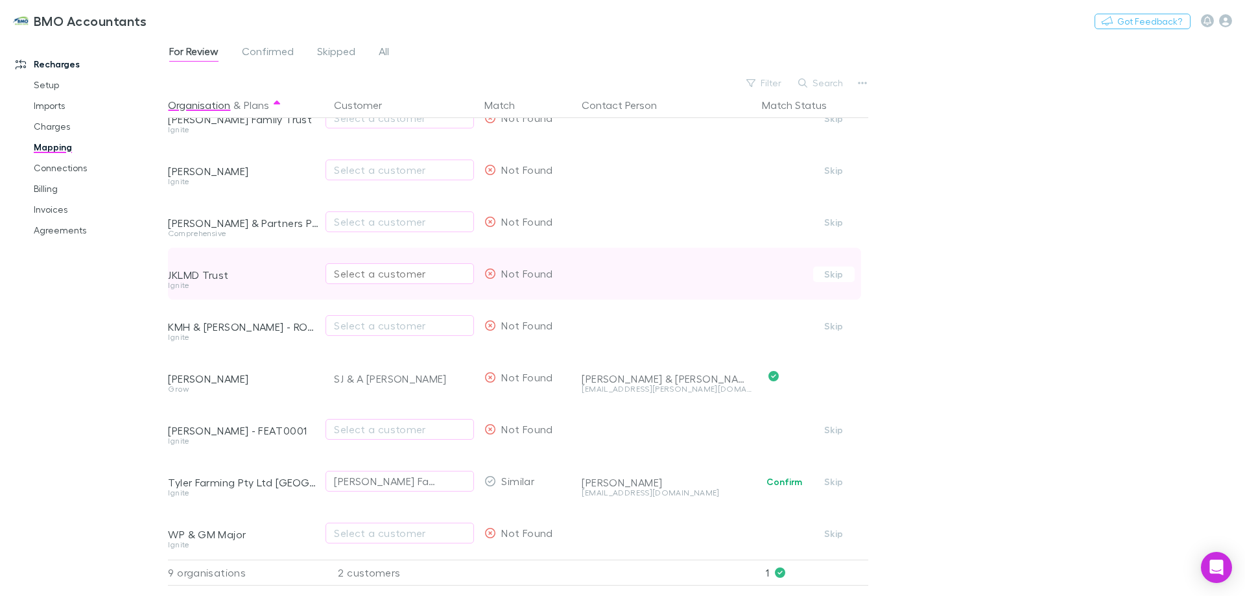
click at [378, 266] on div "Select a customer" at bounding box center [400, 274] width 132 height 16
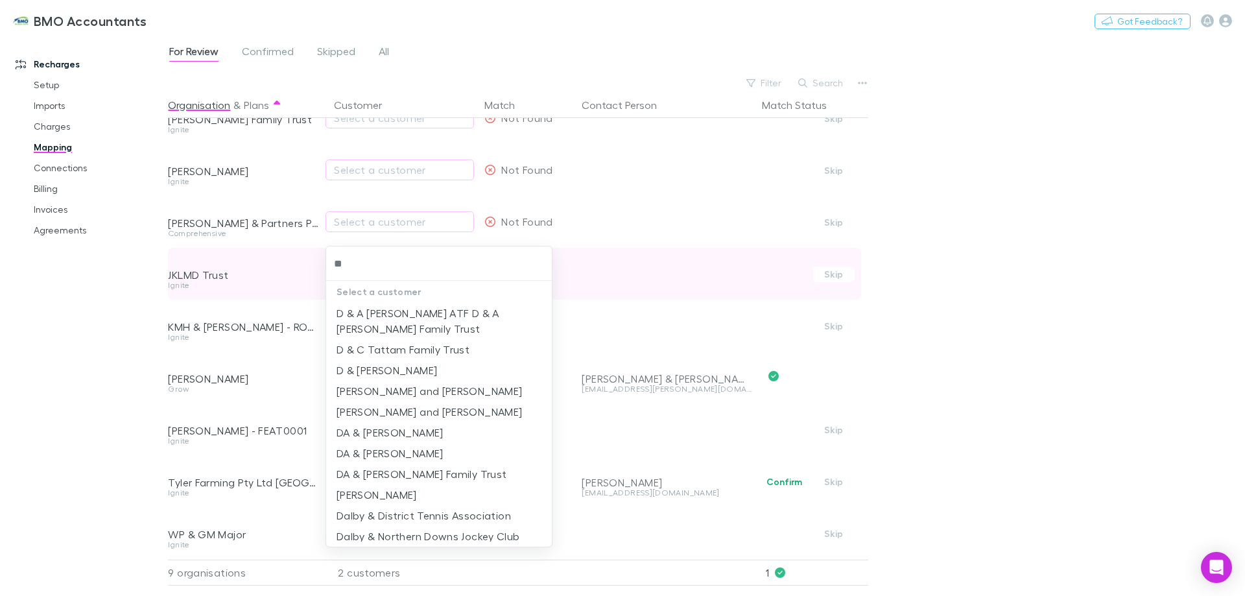
type input "***"
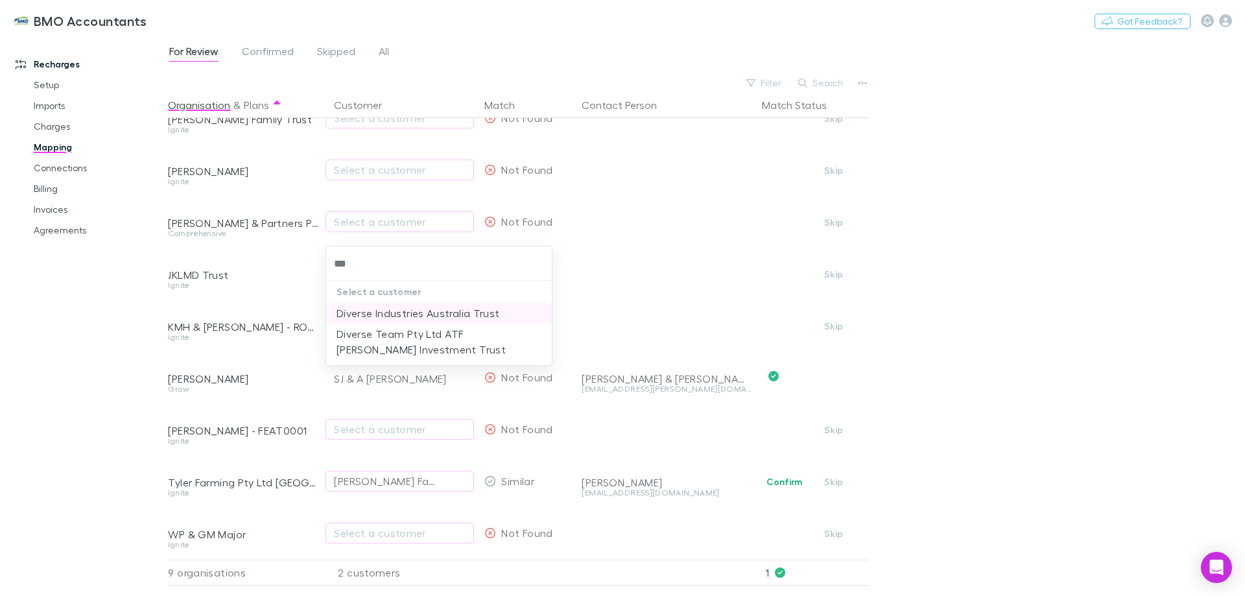
click at [361, 309] on li "Diverse Industries Australia Trust" at bounding box center [439, 313] width 226 height 21
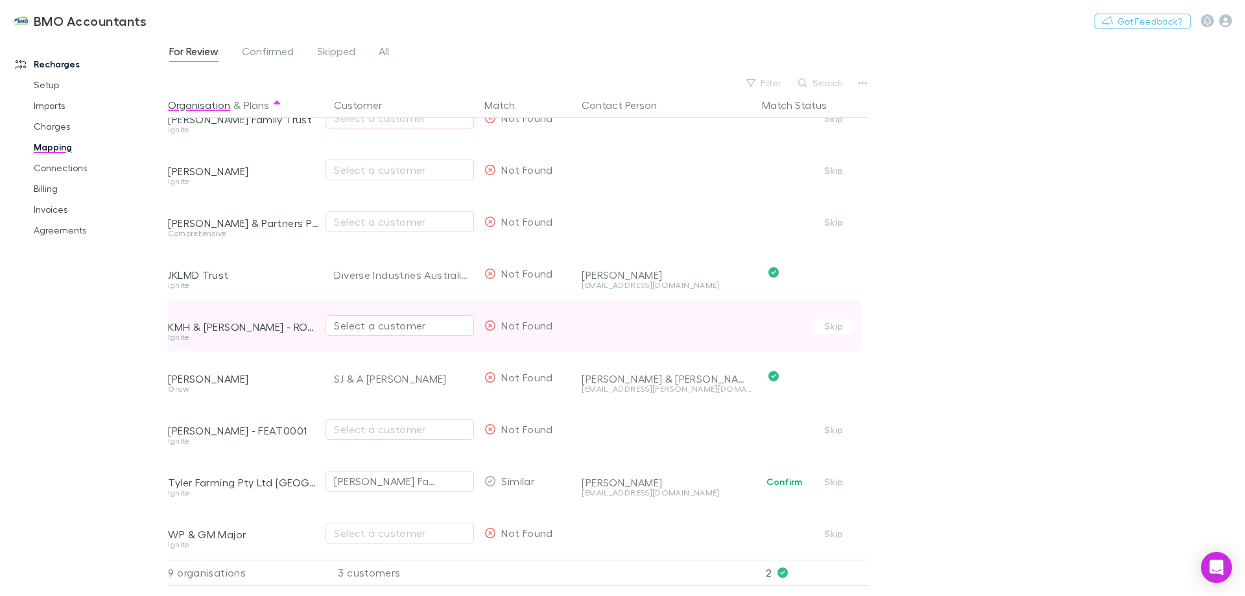
click at [361, 318] on div "Select a customer" at bounding box center [400, 326] width 132 height 16
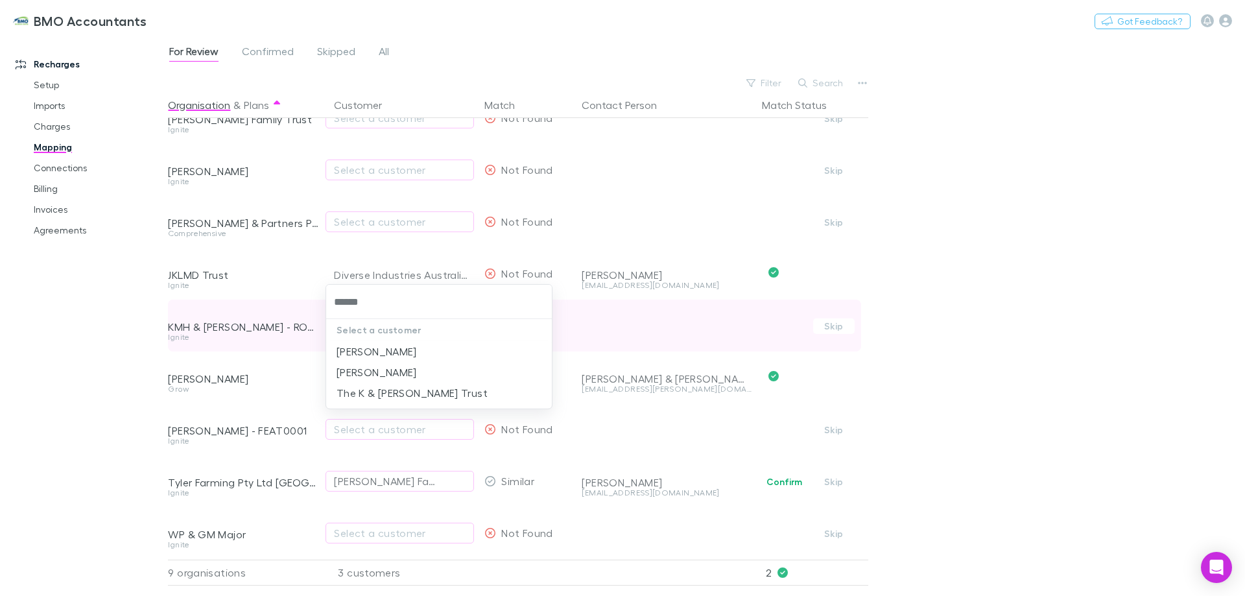
type input "*******"
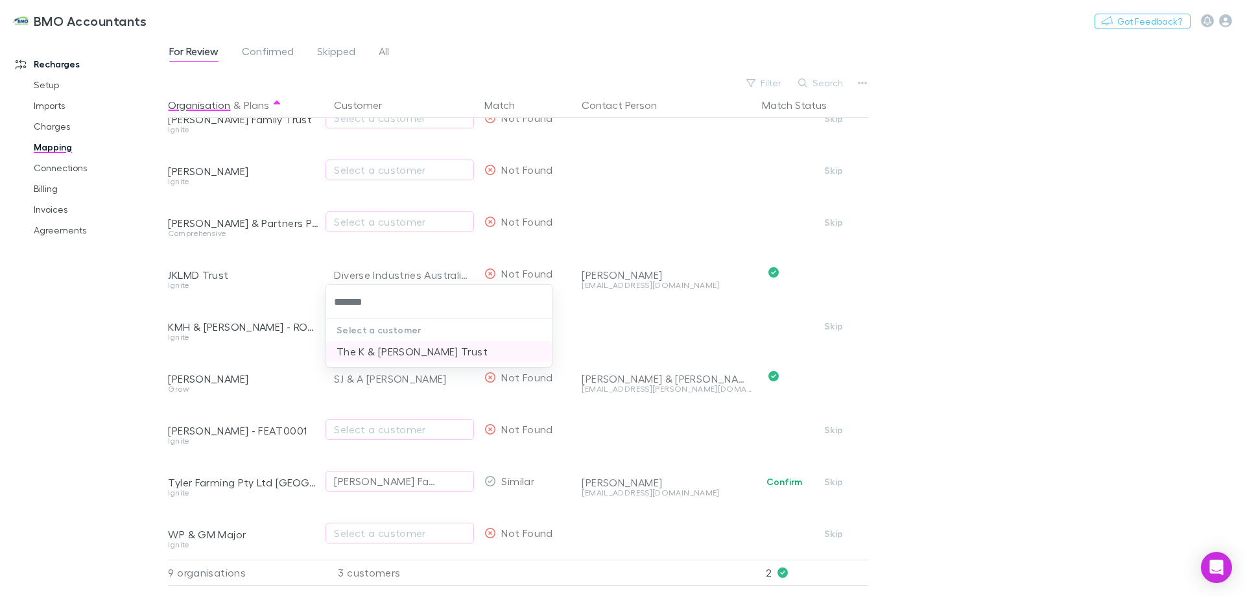
click at [385, 352] on li "The K & [PERSON_NAME] Trust" at bounding box center [439, 351] width 226 height 21
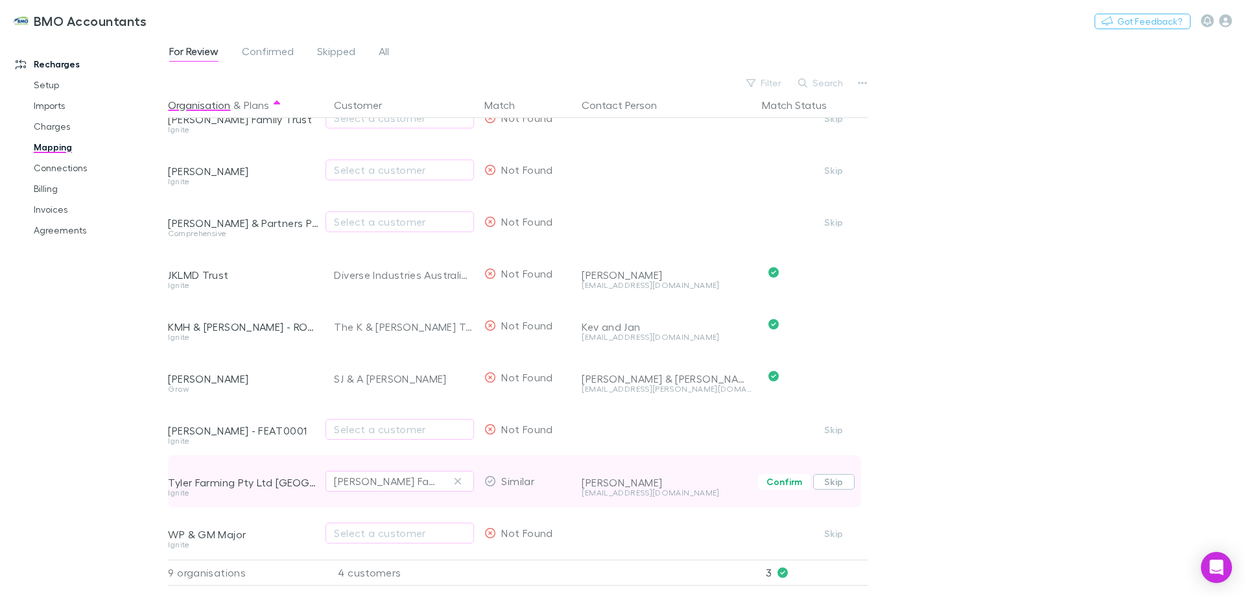
click at [844, 474] on button "Skip" at bounding box center [834, 482] width 42 height 16
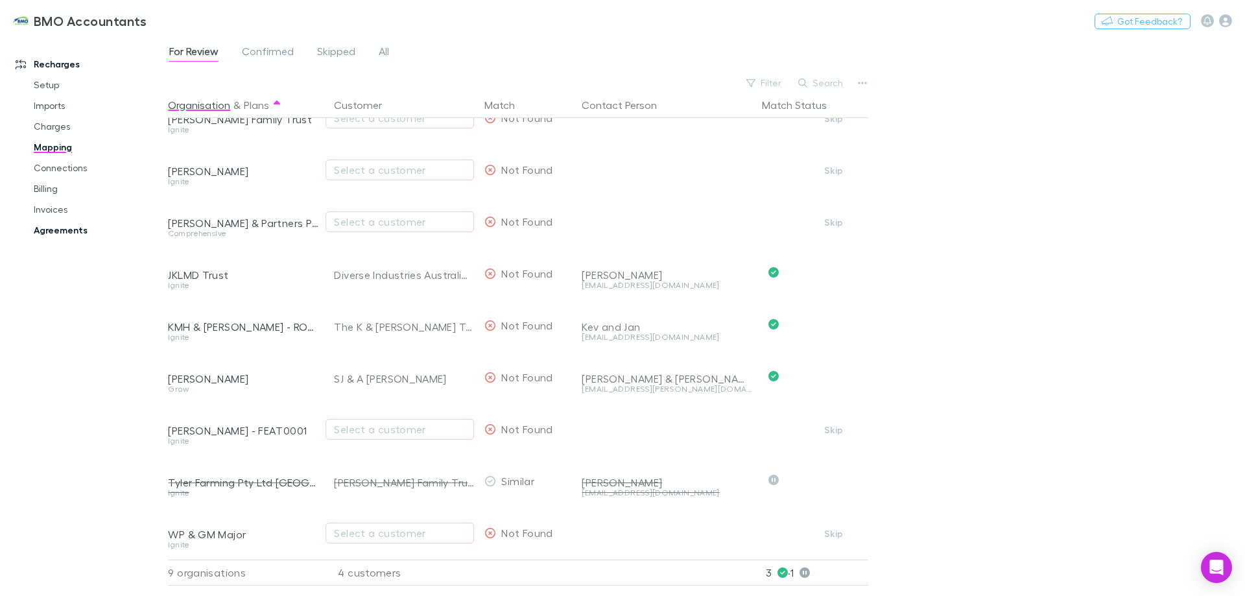
click at [54, 230] on link "Agreements" at bounding box center [98, 230] width 154 height 21
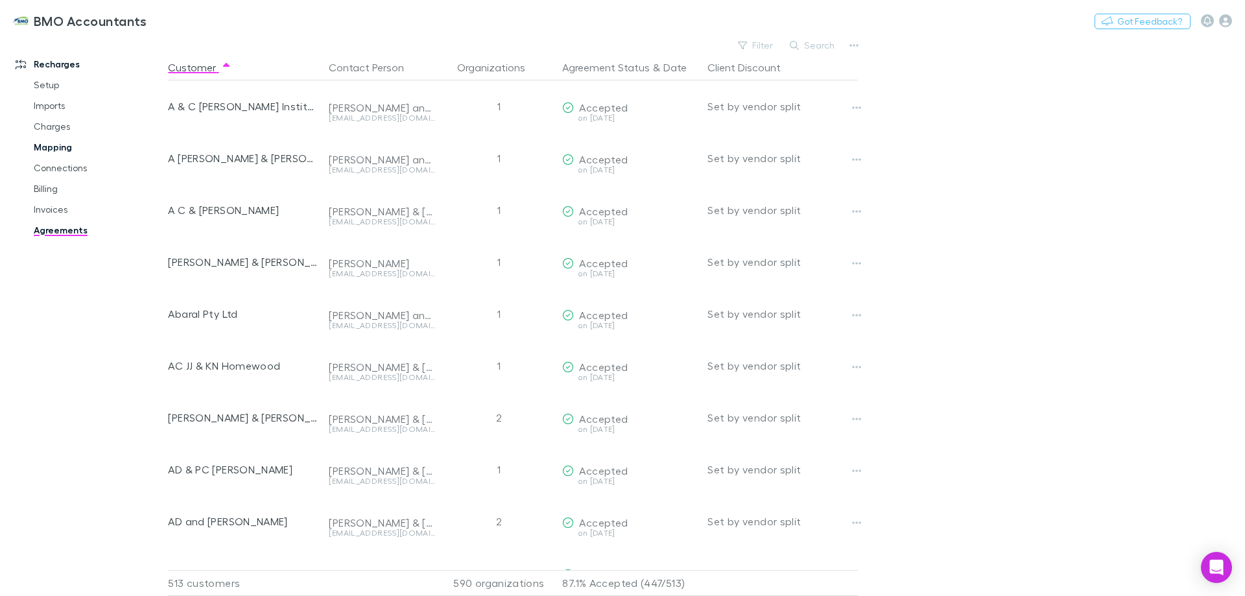
click at [65, 143] on link "Mapping" at bounding box center [98, 147] width 154 height 21
